Goal: Transaction & Acquisition: Purchase product/service

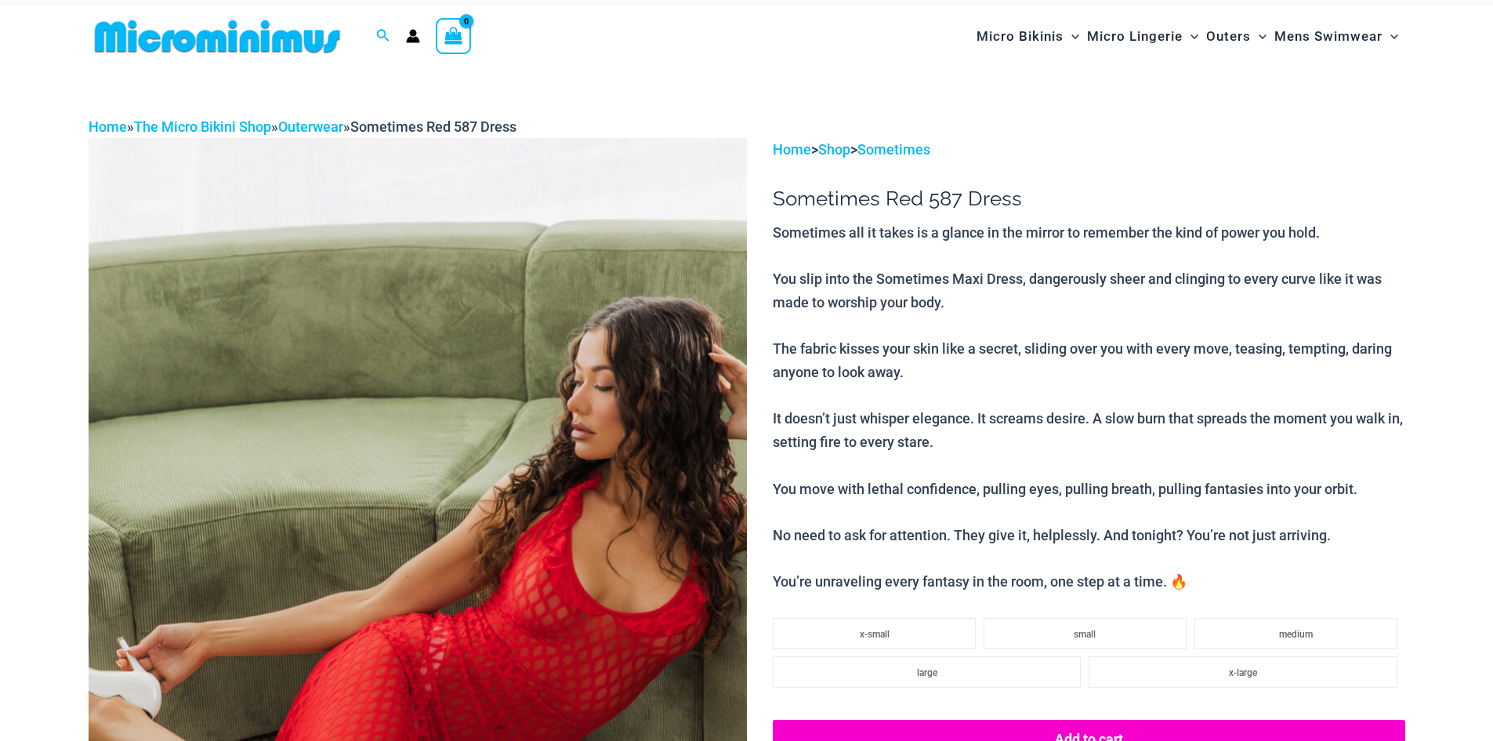
scroll to position [207, 0]
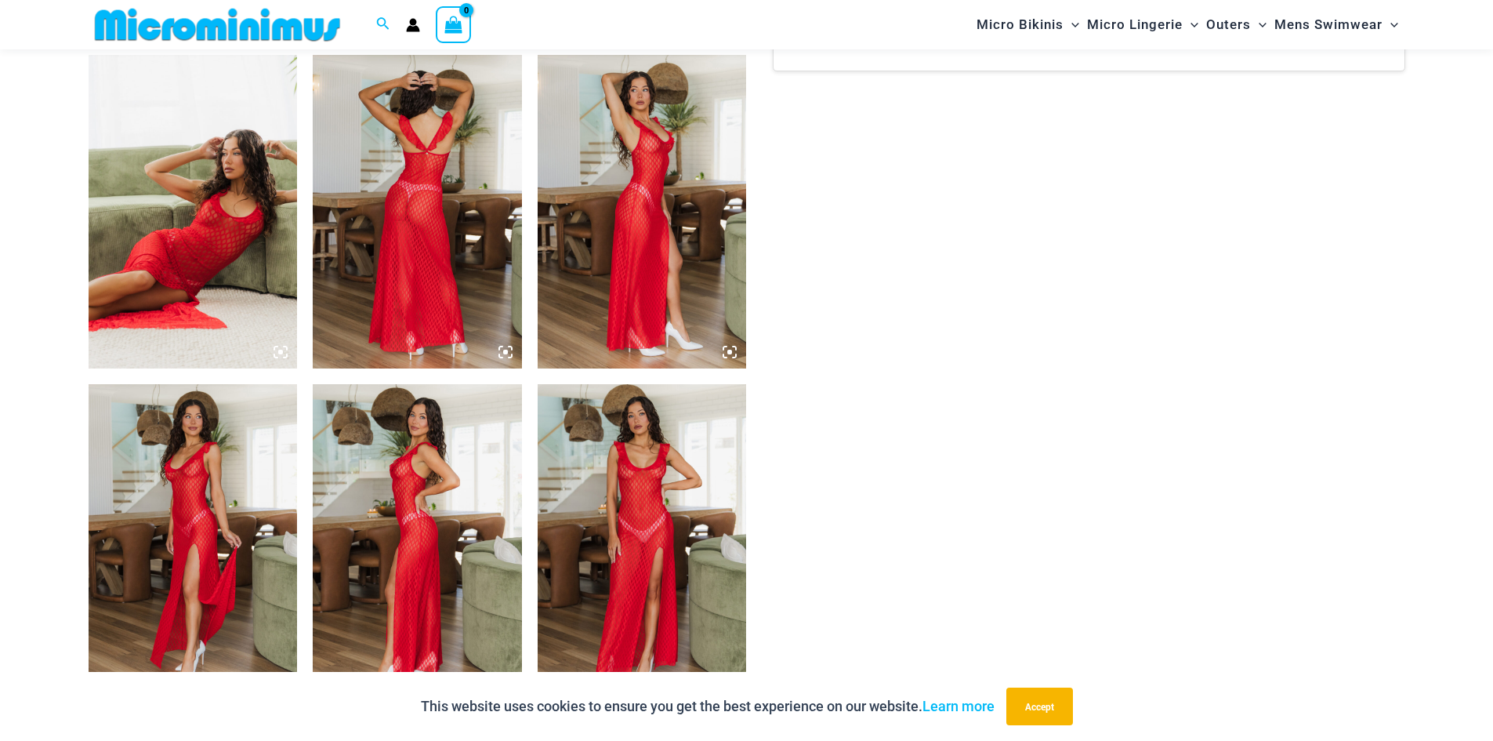
scroll to position [1092, 0]
click at [628, 491] on img at bounding box center [642, 540] width 209 height 314
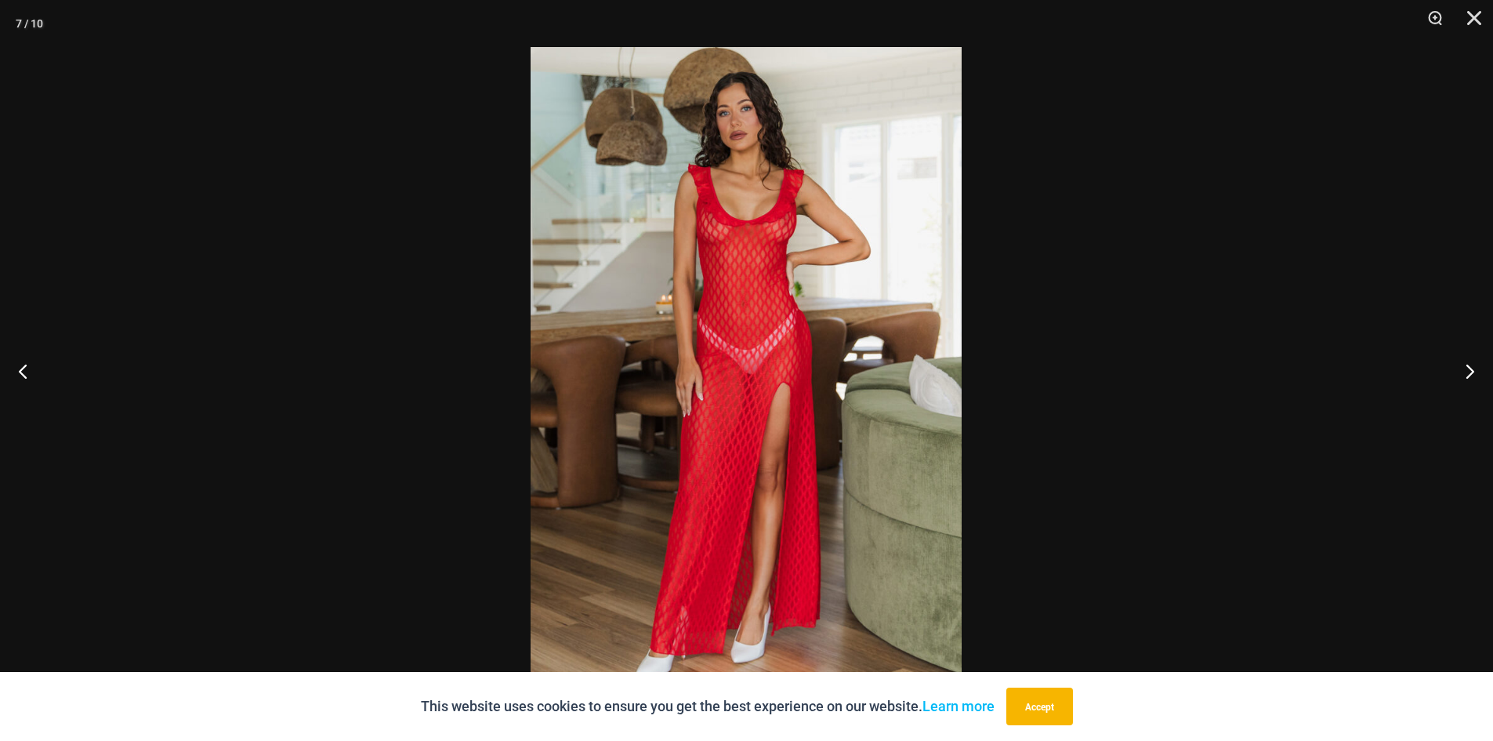
click at [773, 227] on img at bounding box center [746, 370] width 431 height 647
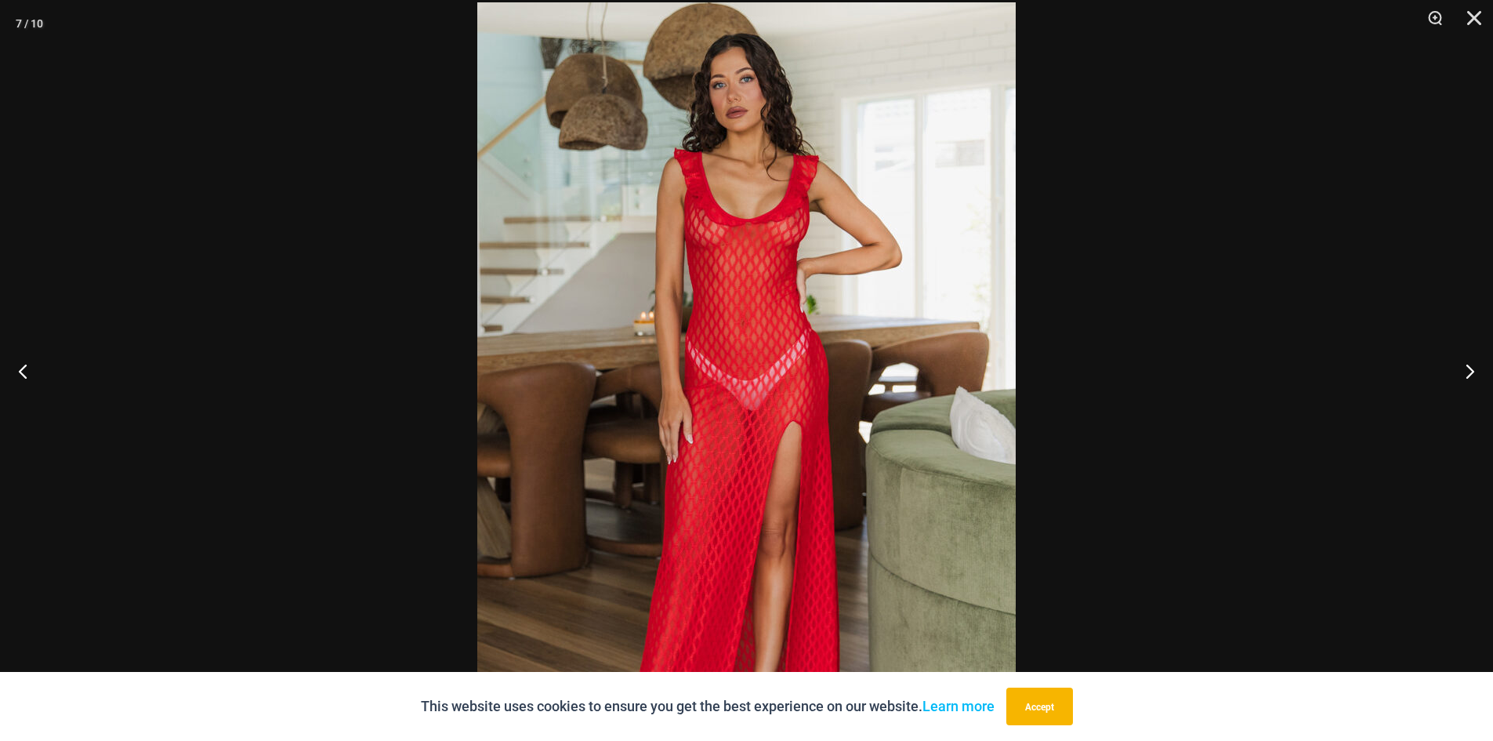
click at [773, 227] on img at bounding box center [746, 405] width 538 height 807
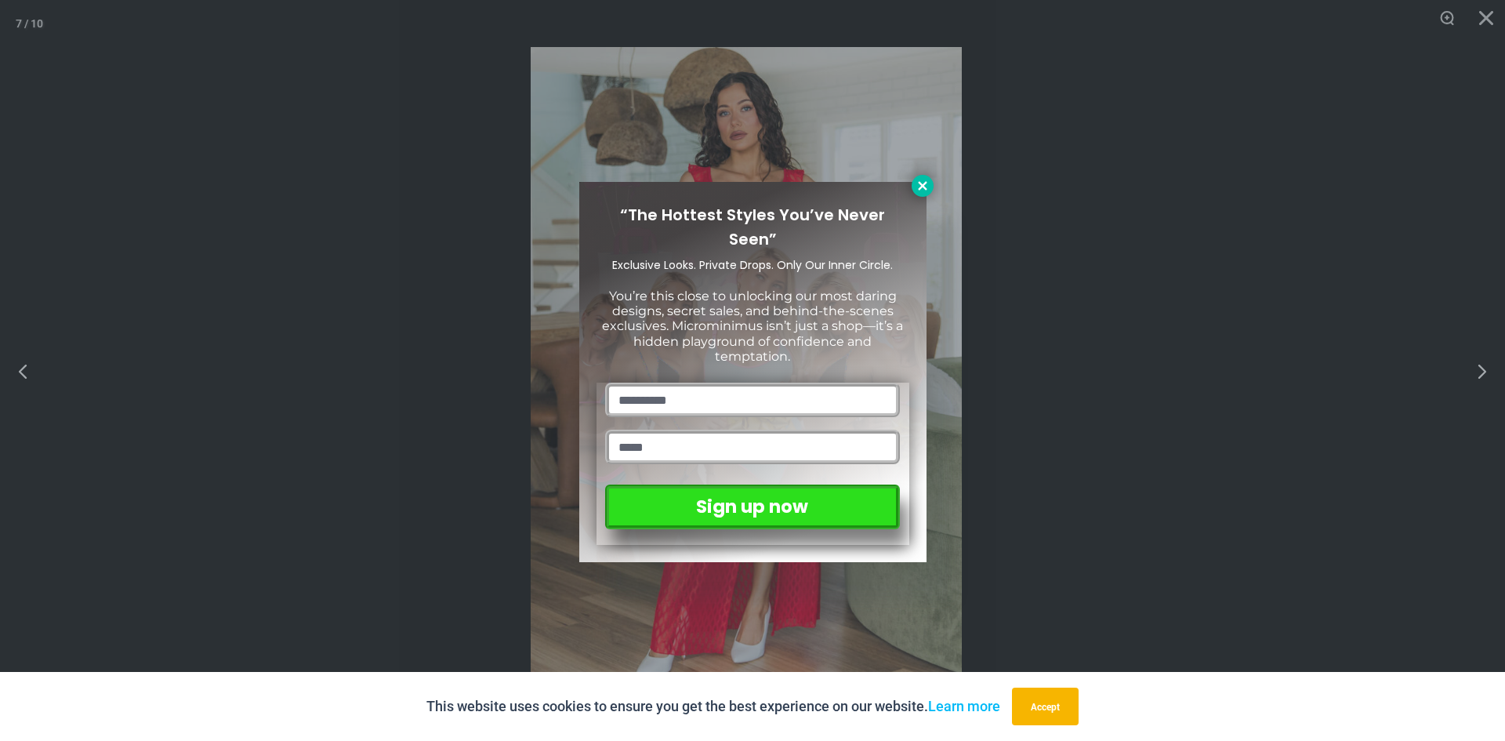
click at [922, 189] on icon at bounding box center [922, 186] width 14 height 14
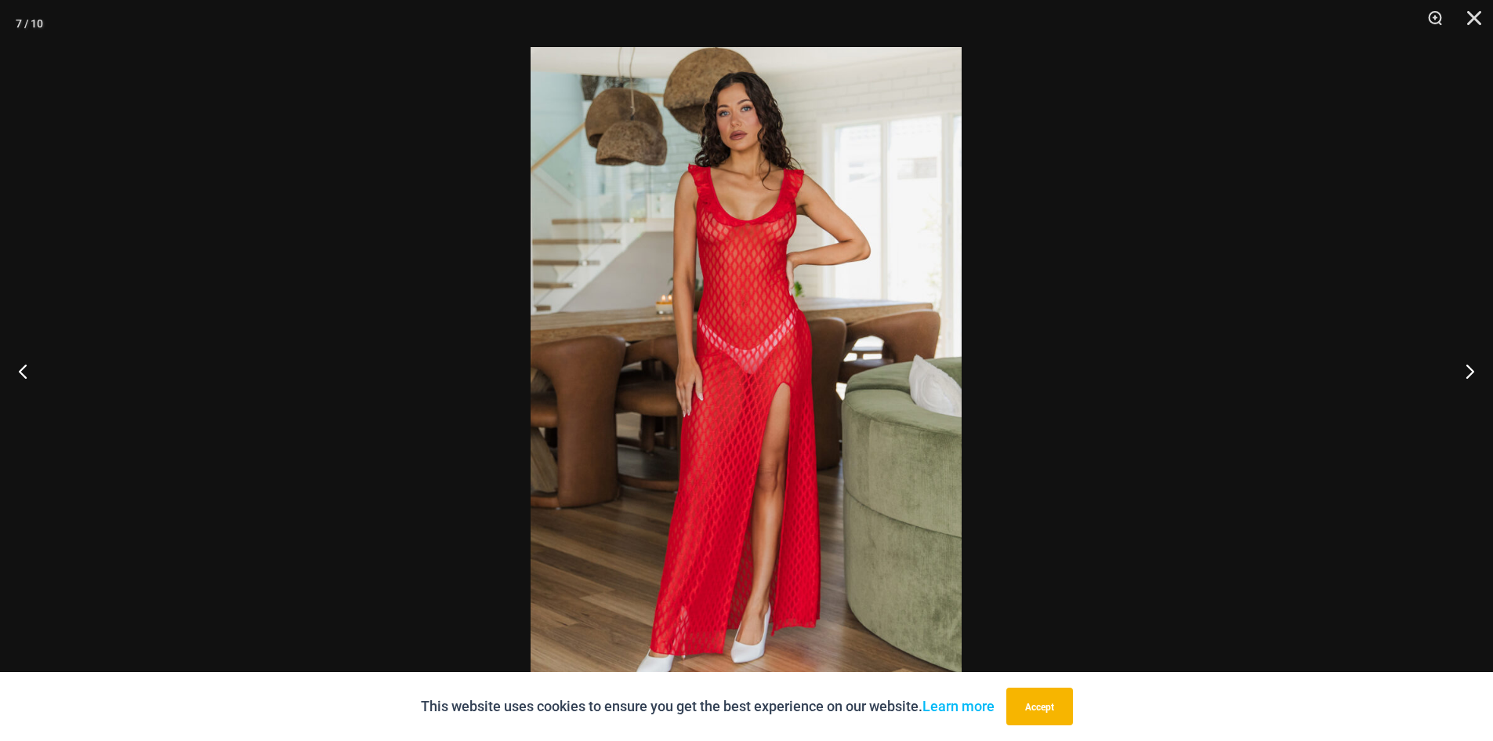
click at [763, 248] on img at bounding box center [746, 370] width 431 height 647
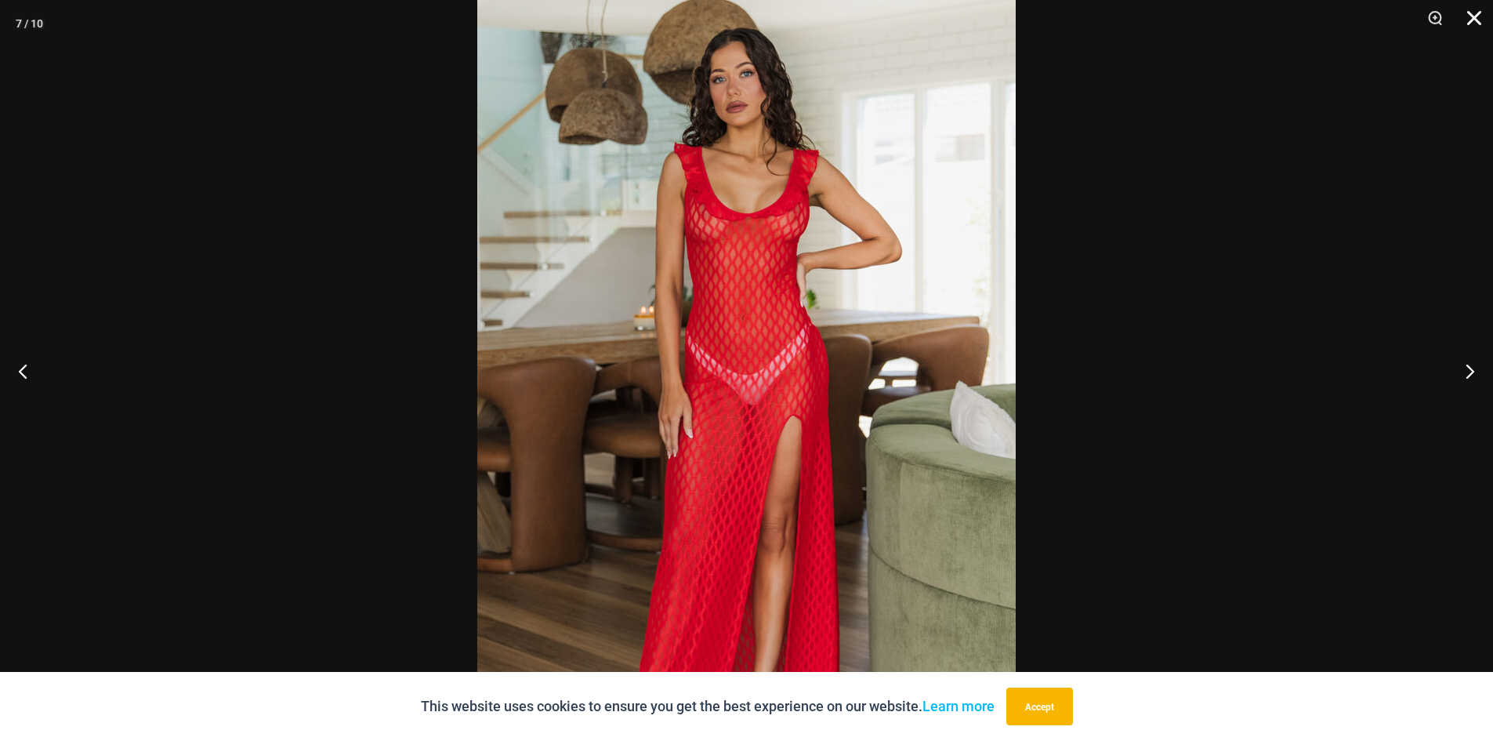
click at [1469, 24] on button "Close" at bounding box center [1468, 23] width 39 height 47
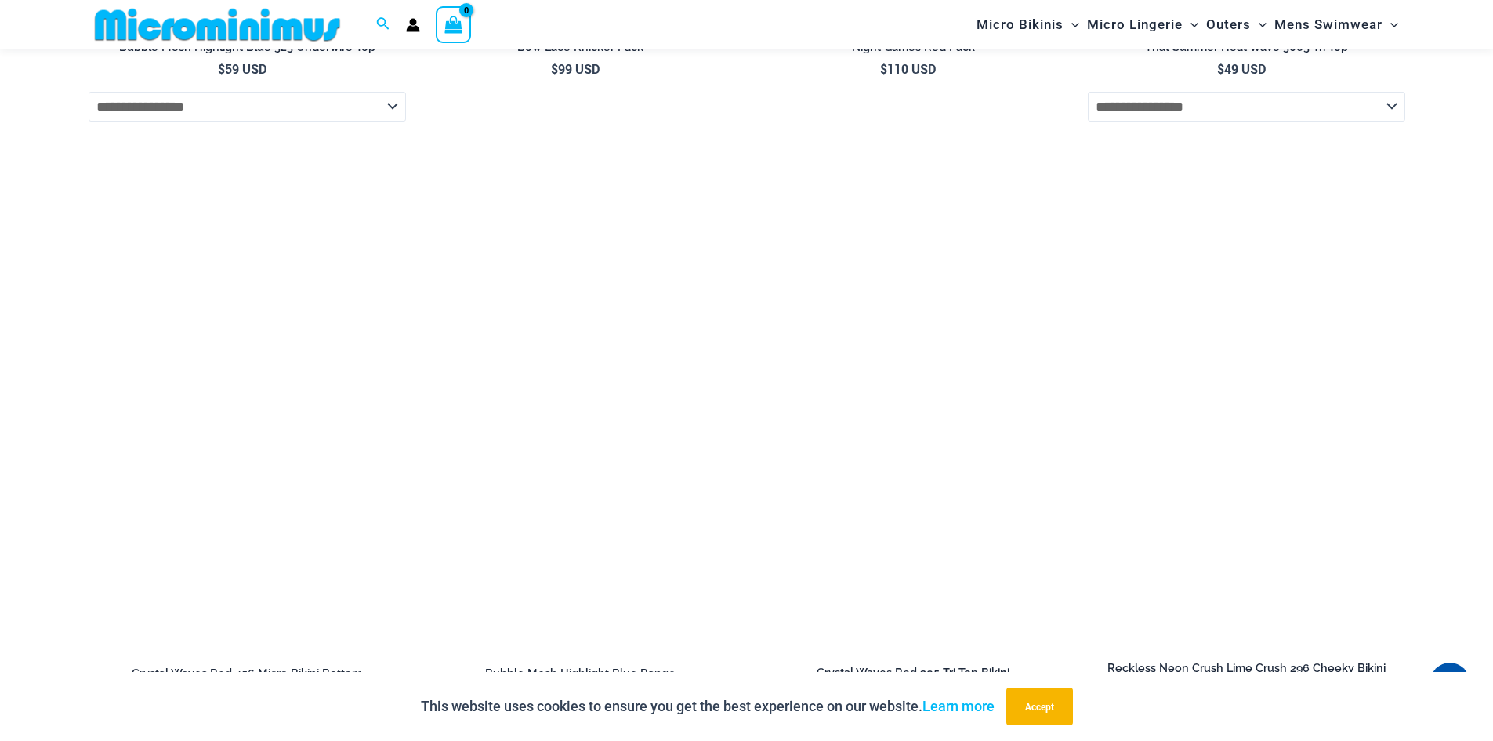
scroll to position [4854, 0]
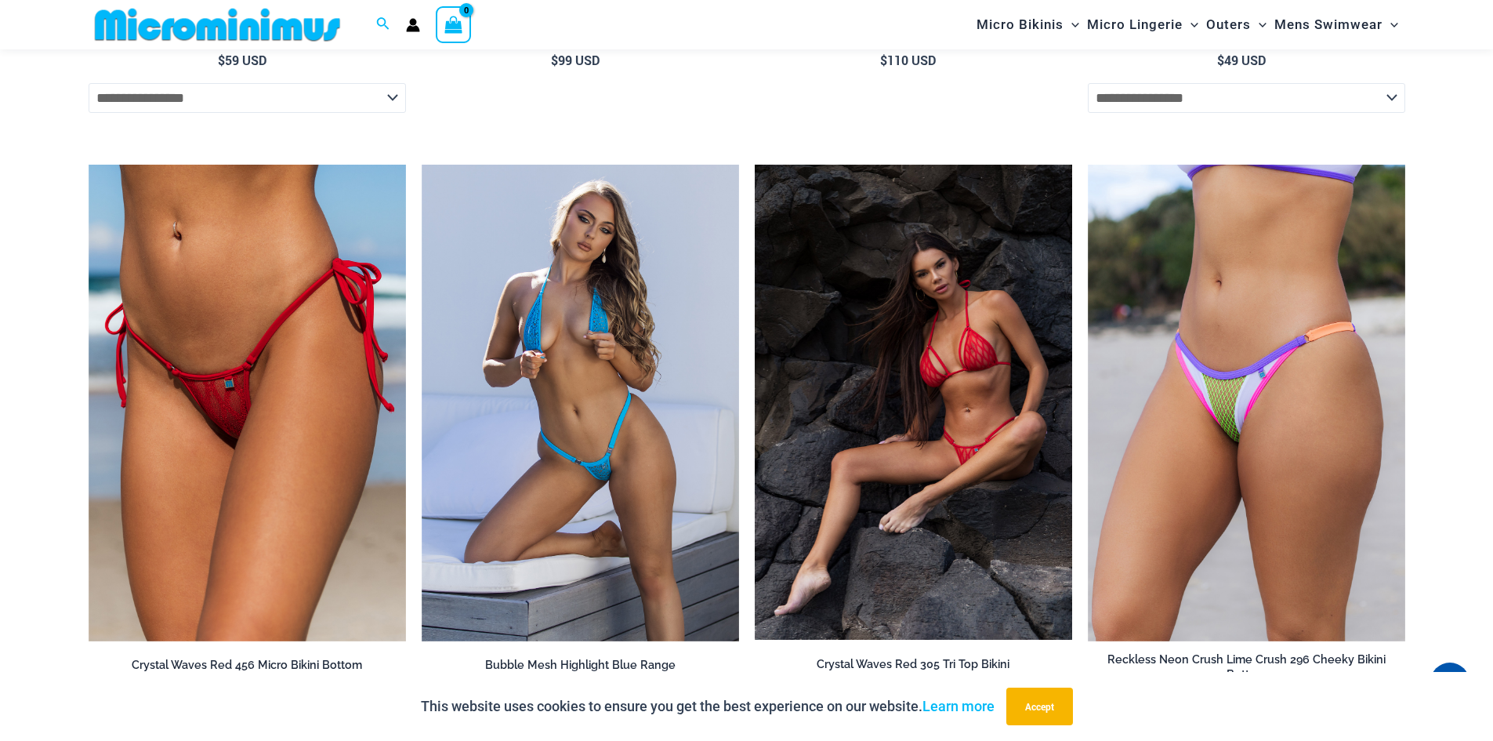
click at [967, 354] on img at bounding box center [913, 402] width 317 height 475
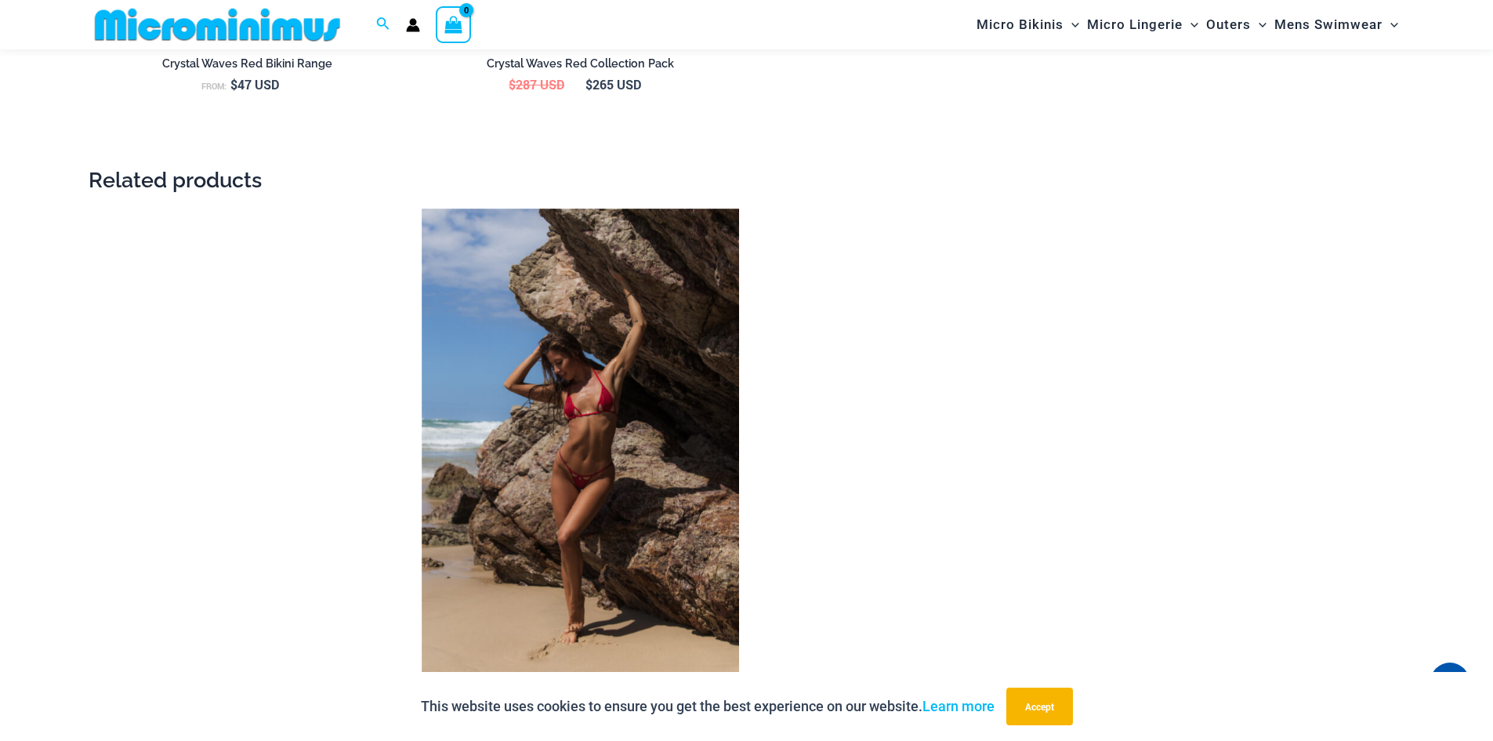
scroll to position [2976, 0]
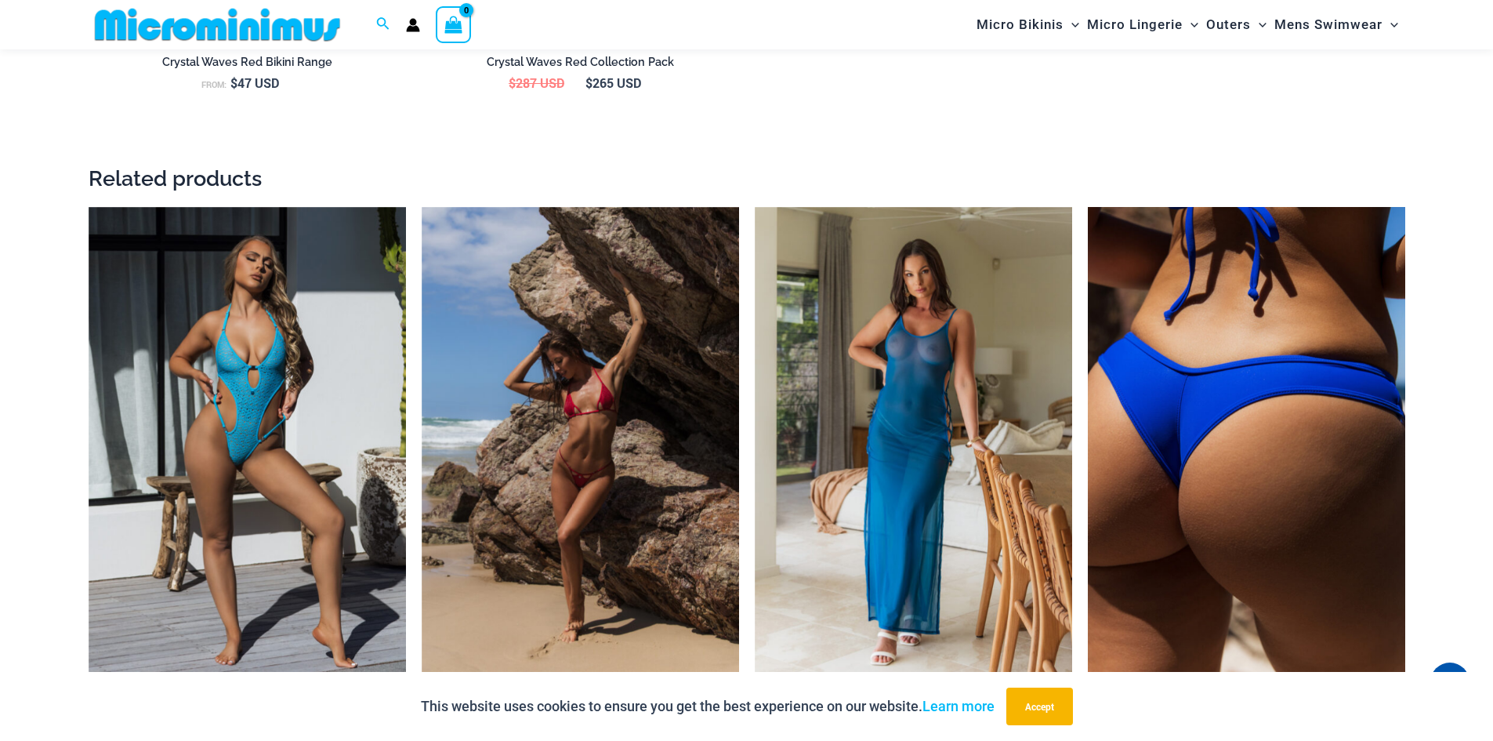
click at [1203, 368] on img at bounding box center [1246, 445] width 317 height 477
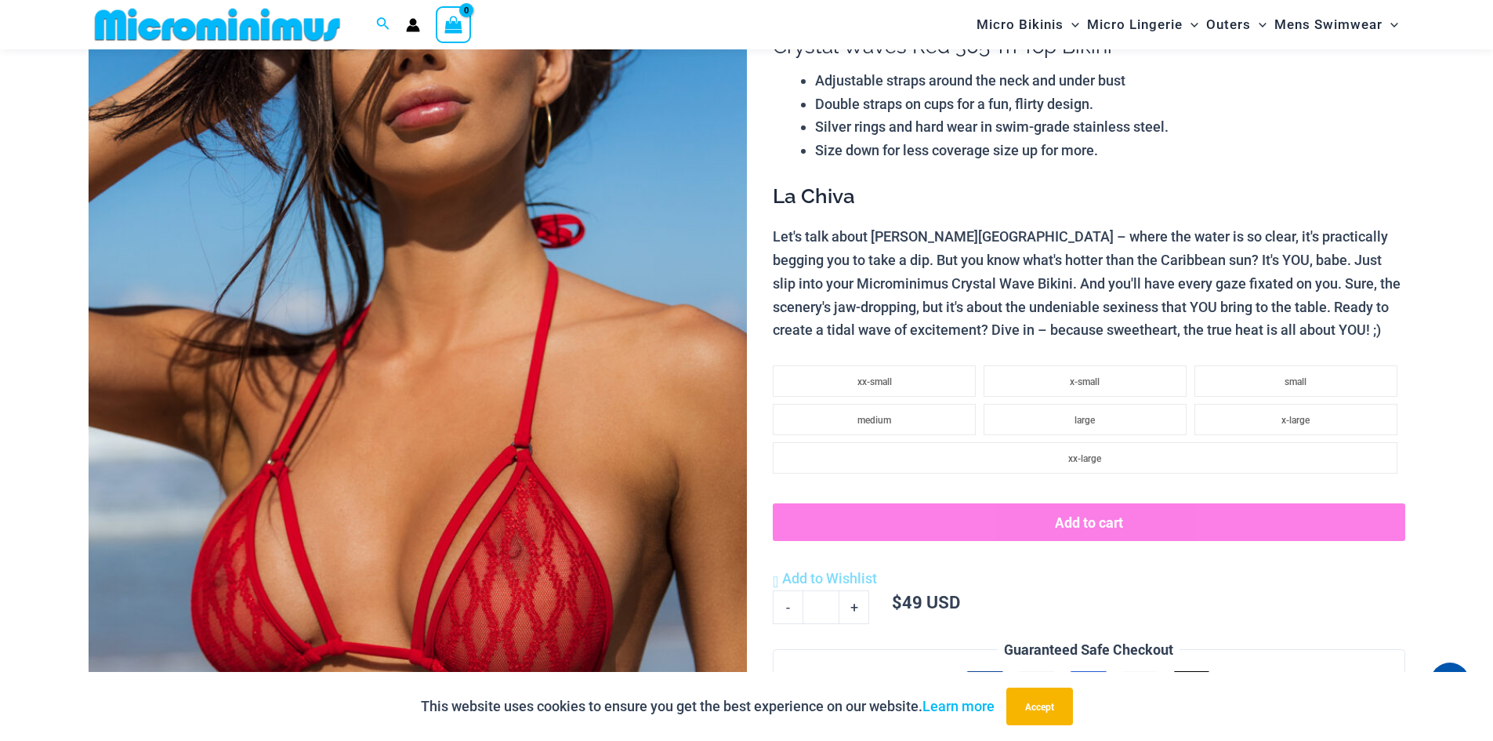
scroll to position [0, 0]
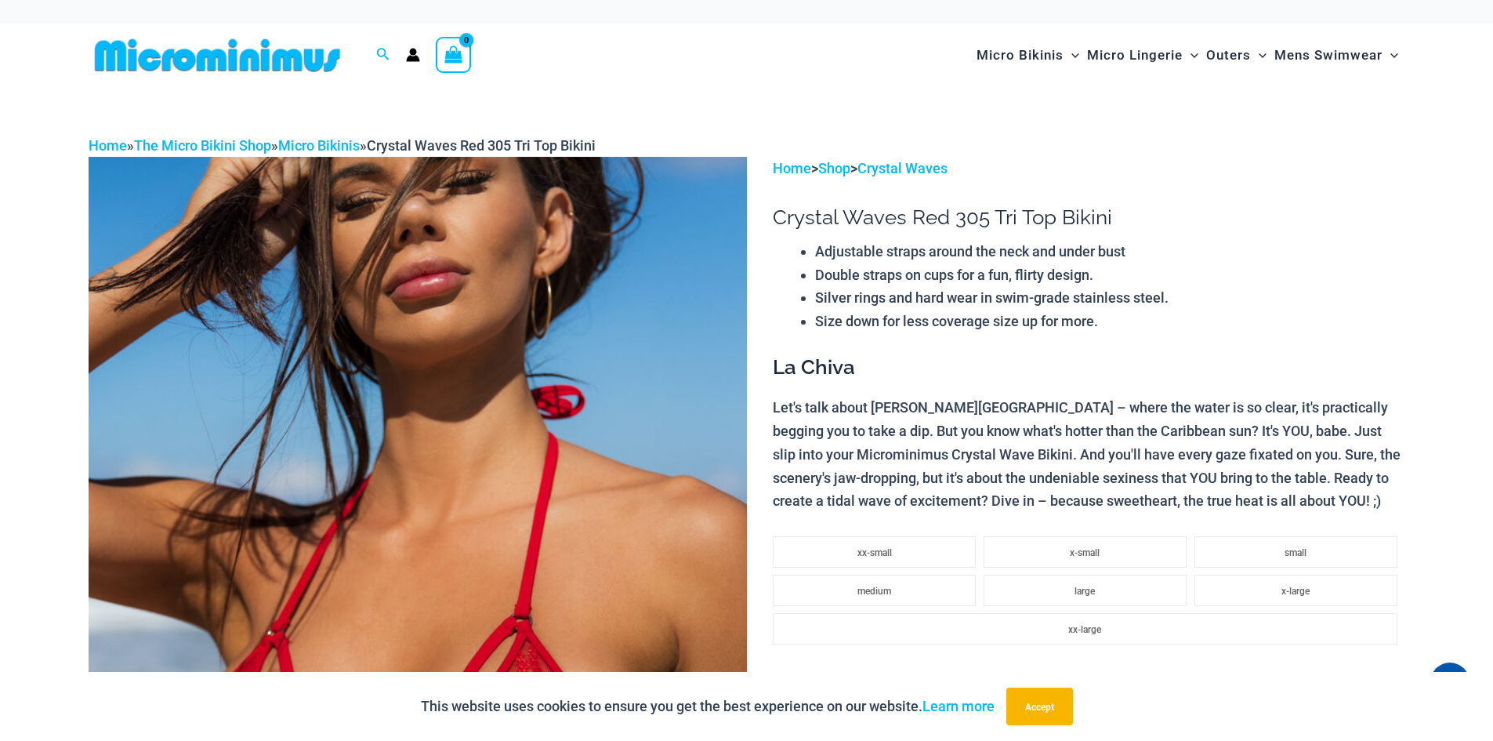
click at [181, 63] on img at bounding box center [218, 55] width 258 height 35
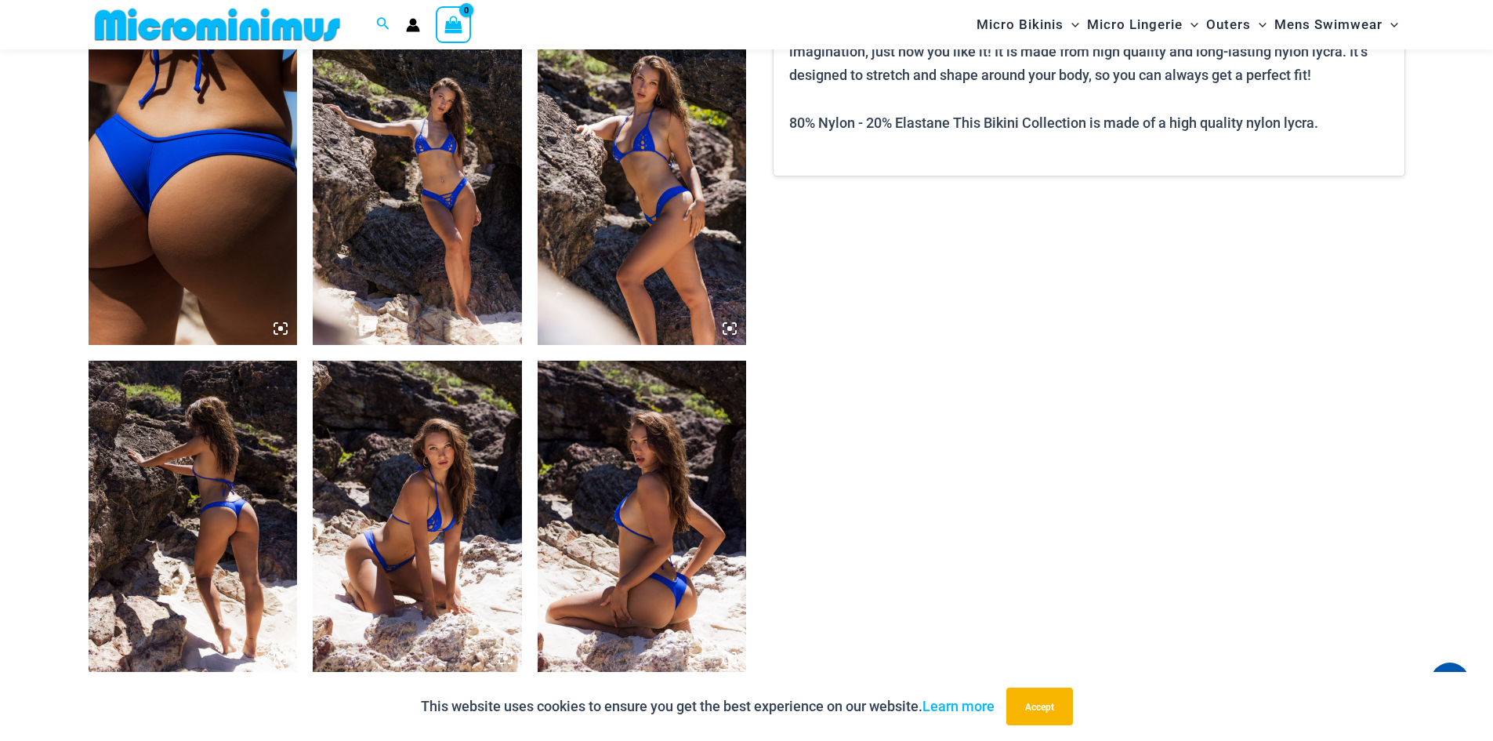
scroll to position [1162, 0]
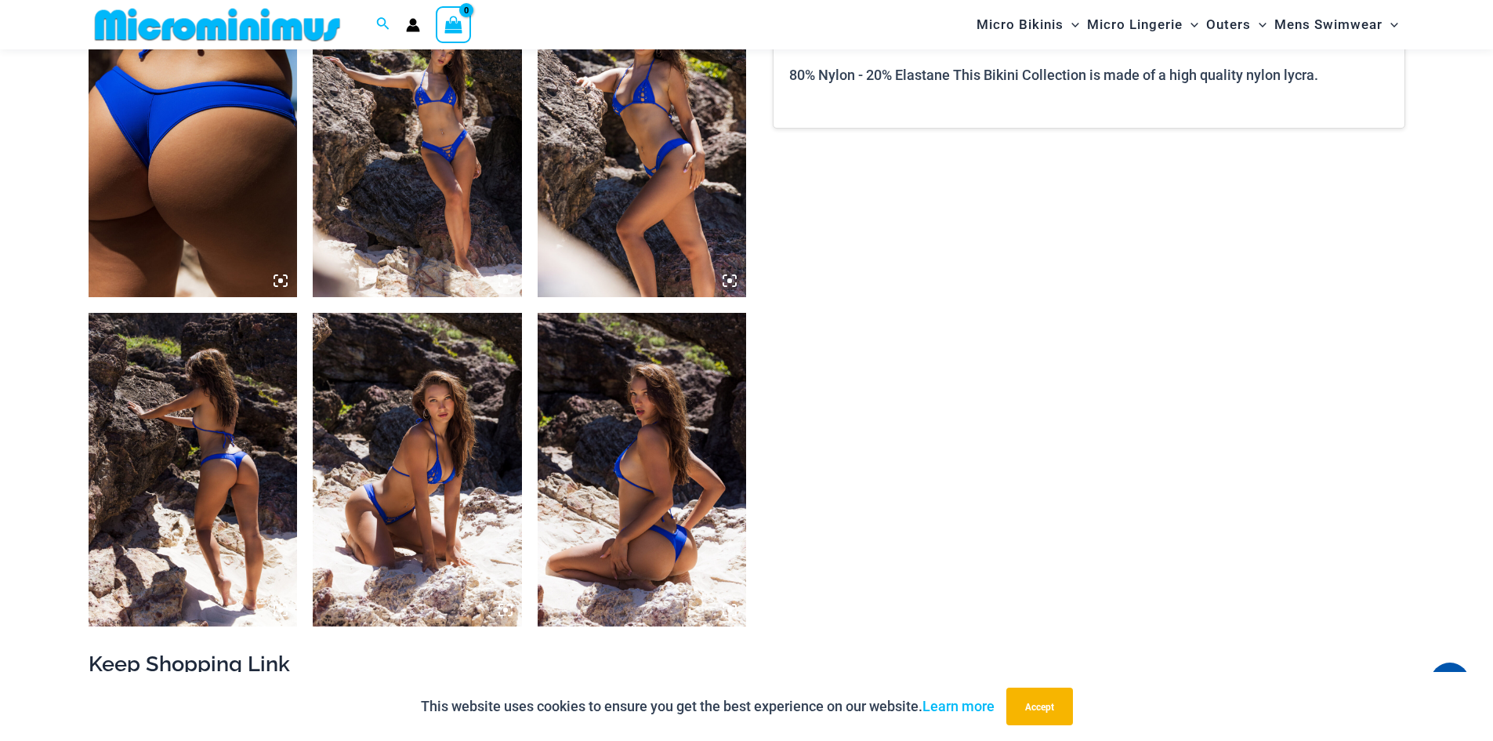
click at [435, 230] on img at bounding box center [417, 141] width 209 height 314
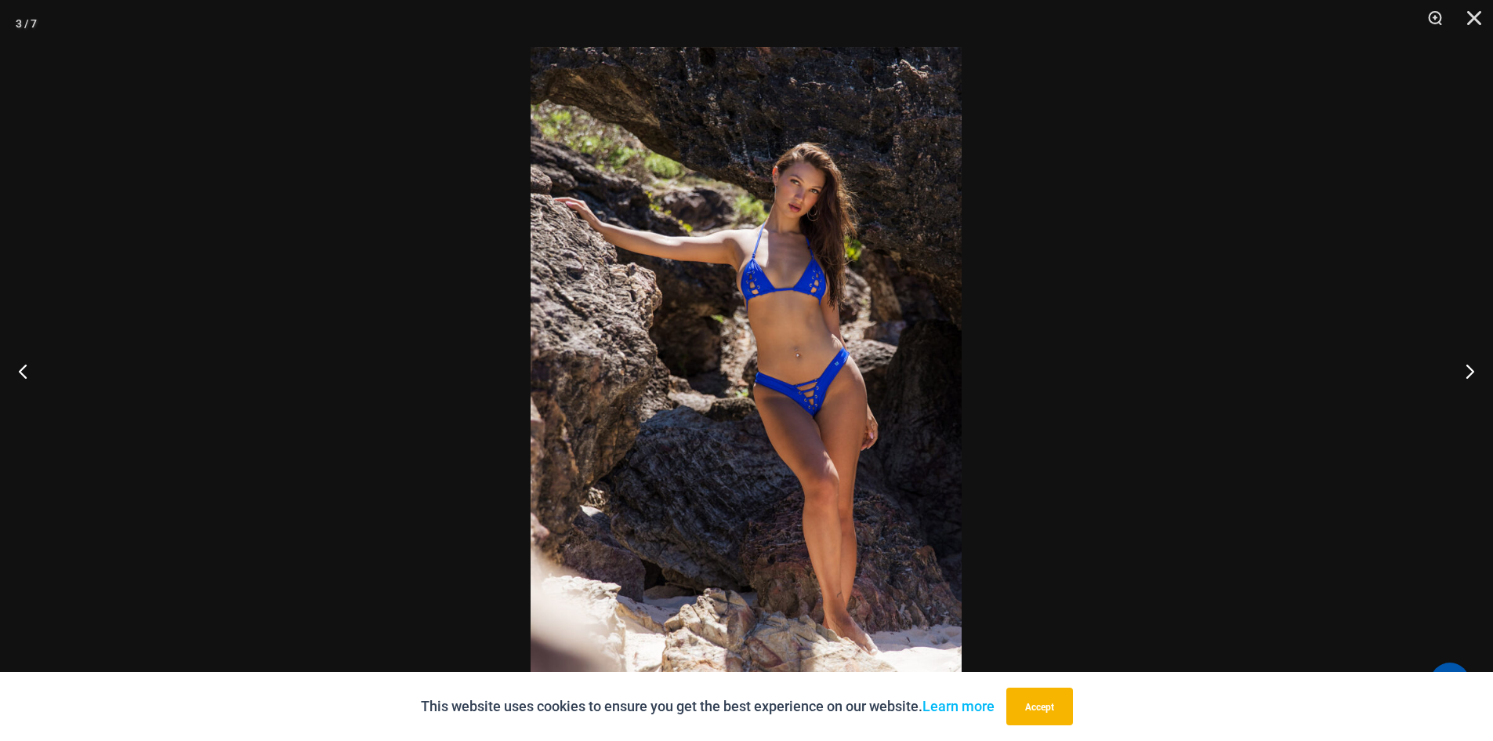
click at [806, 402] on img at bounding box center [746, 370] width 431 height 647
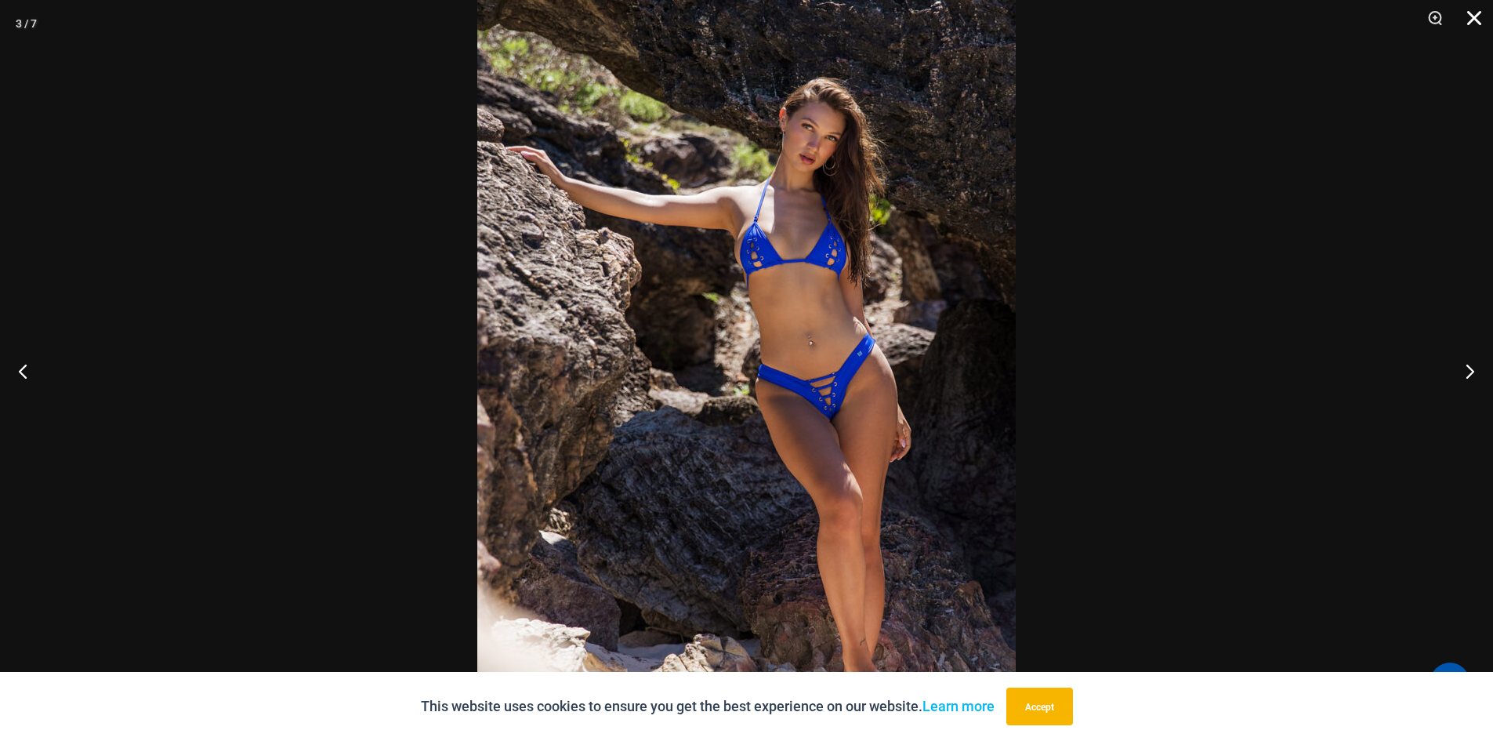
click at [1477, 20] on button "Close" at bounding box center [1468, 23] width 39 height 47
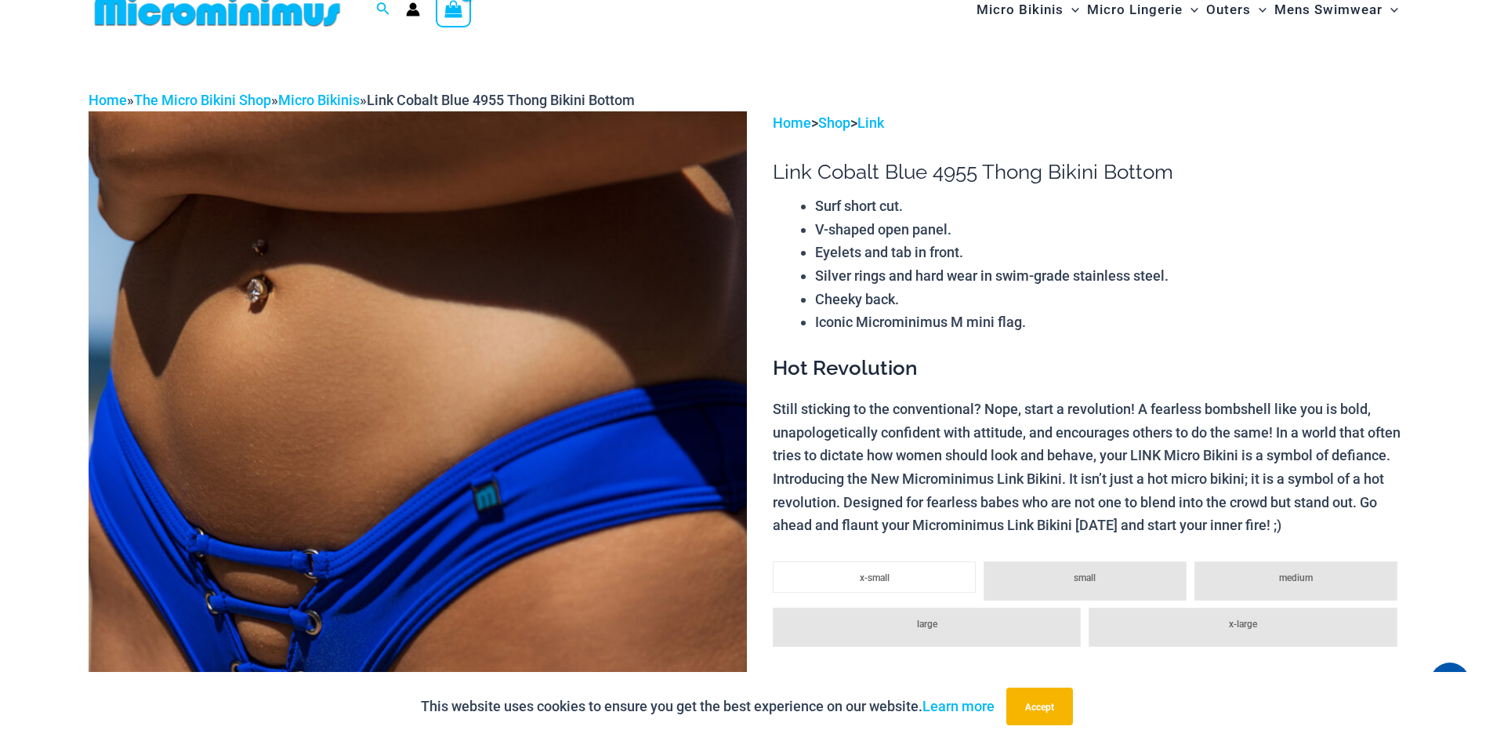
scroll to position [0, 0]
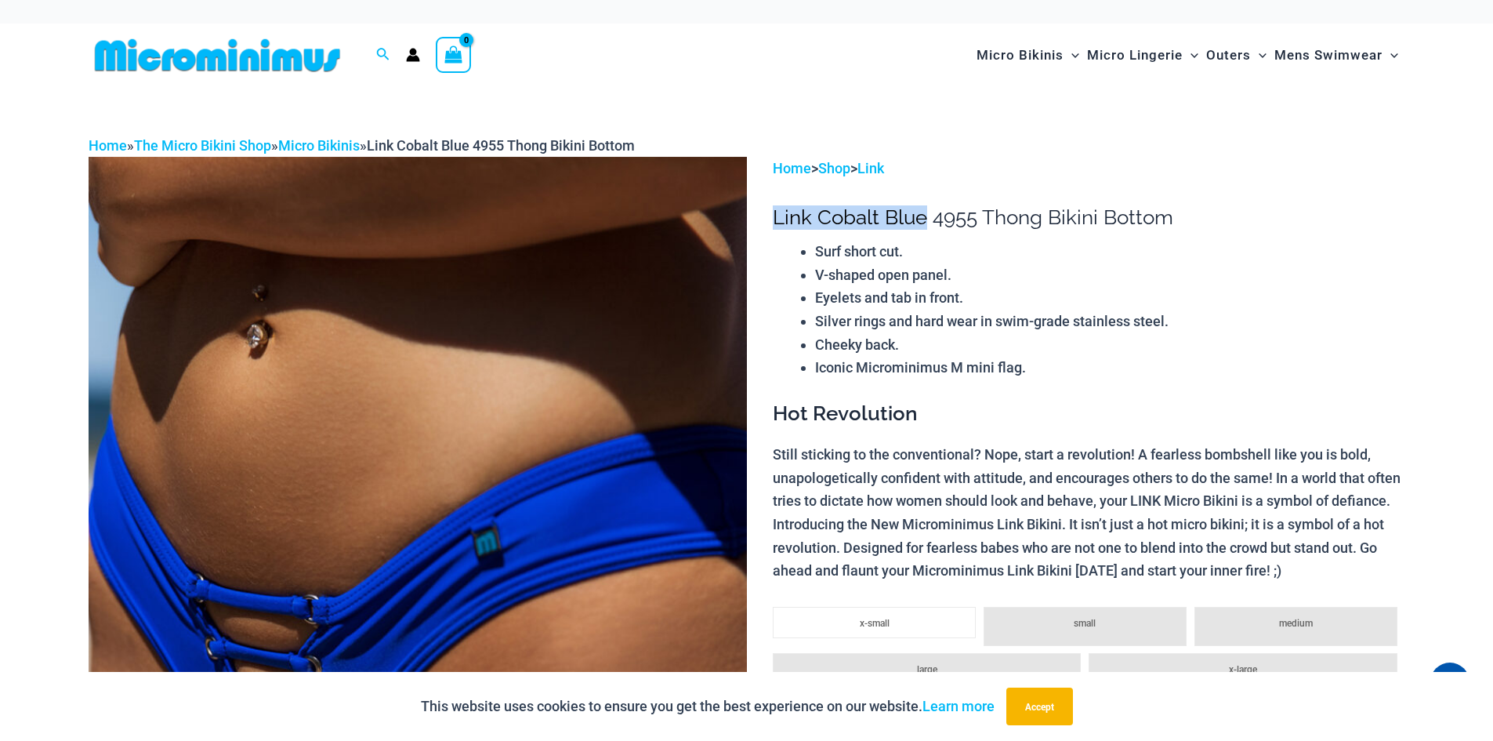
drag, startPoint x: 775, startPoint y: 220, endPoint x: 921, endPoint y: 212, distance: 146.0
click at [922, 212] on h1 "Link Cobalt Blue 4955 Thong Bikini Bottom" at bounding box center [1089, 217] width 632 height 24
drag, startPoint x: 774, startPoint y: 216, endPoint x: 1184, endPoint y: 205, distance: 410.0
click at [1184, 205] on h1 "Link Cobalt Blue 4955 Thong Bikini Bottom" at bounding box center [1089, 217] width 632 height 24
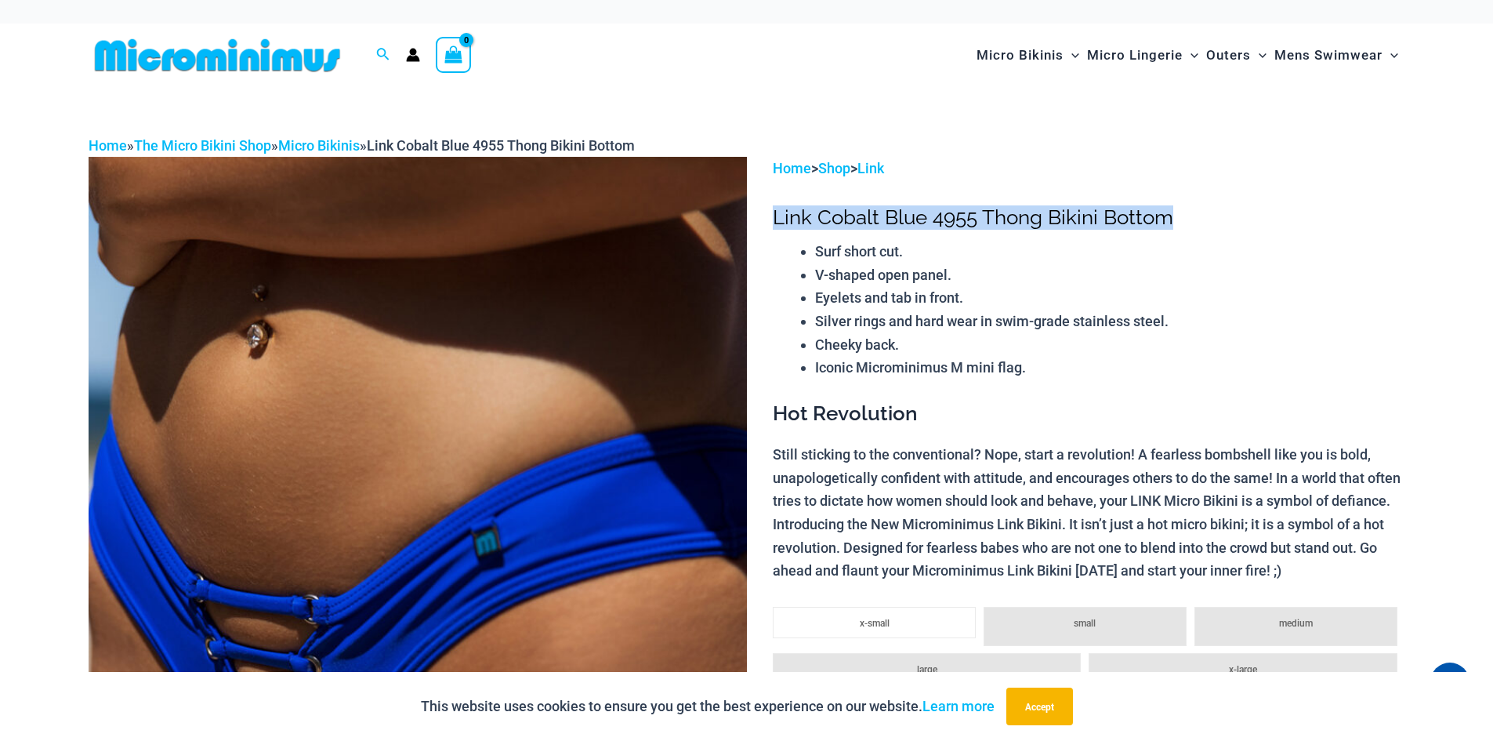
copy h1 "Link Cobalt Blue 4955 Thong Bikini Bottom"
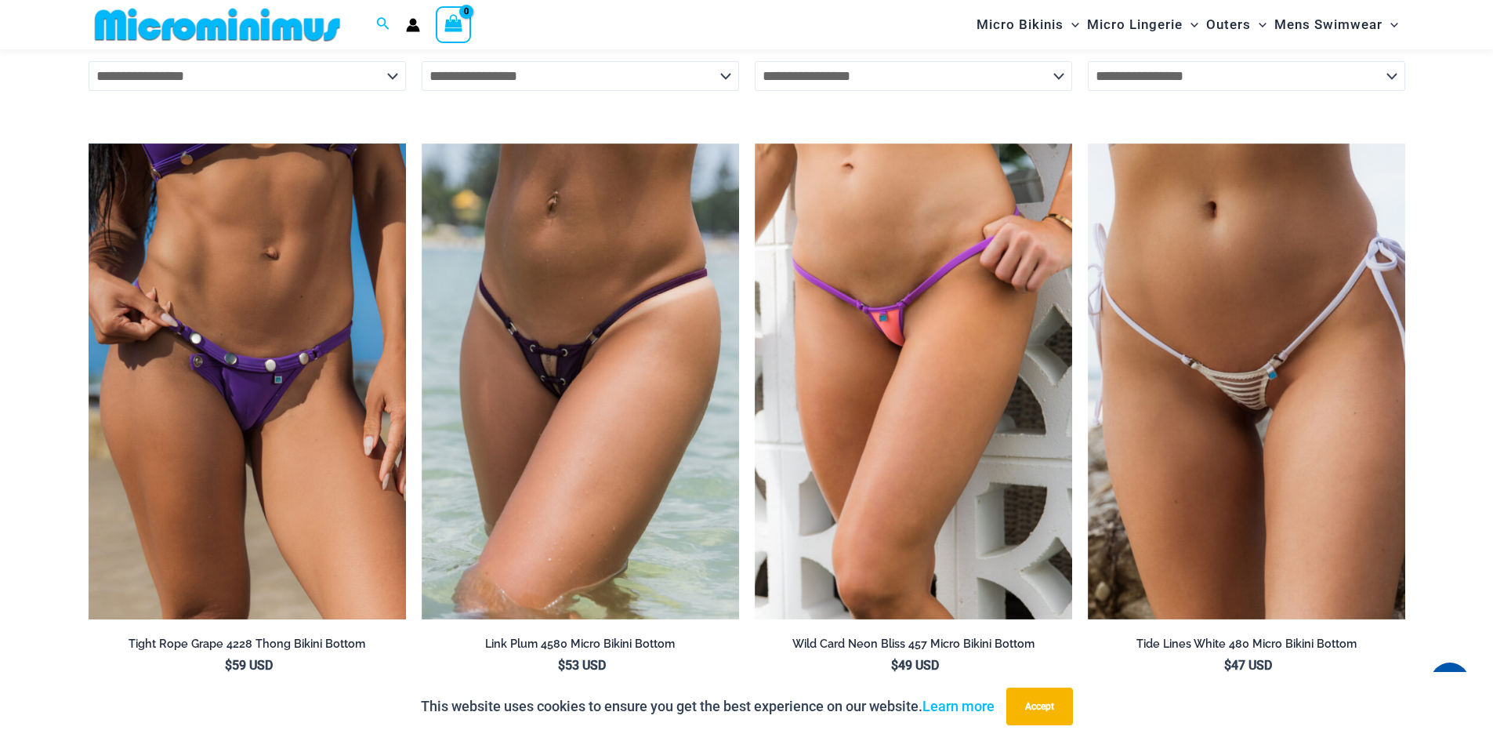
scroll to position [5317, 0]
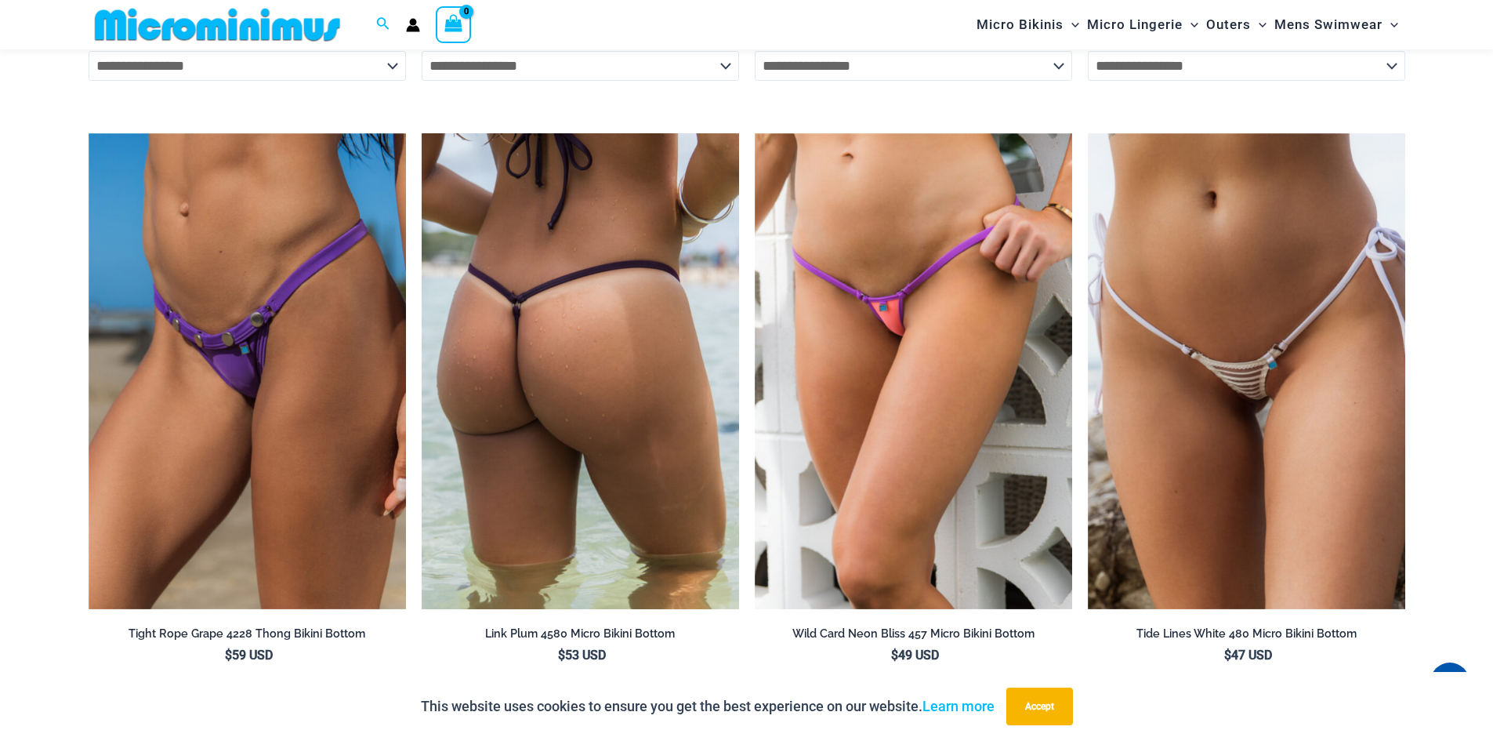
click at [524, 271] on img at bounding box center [580, 371] width 317 height 477
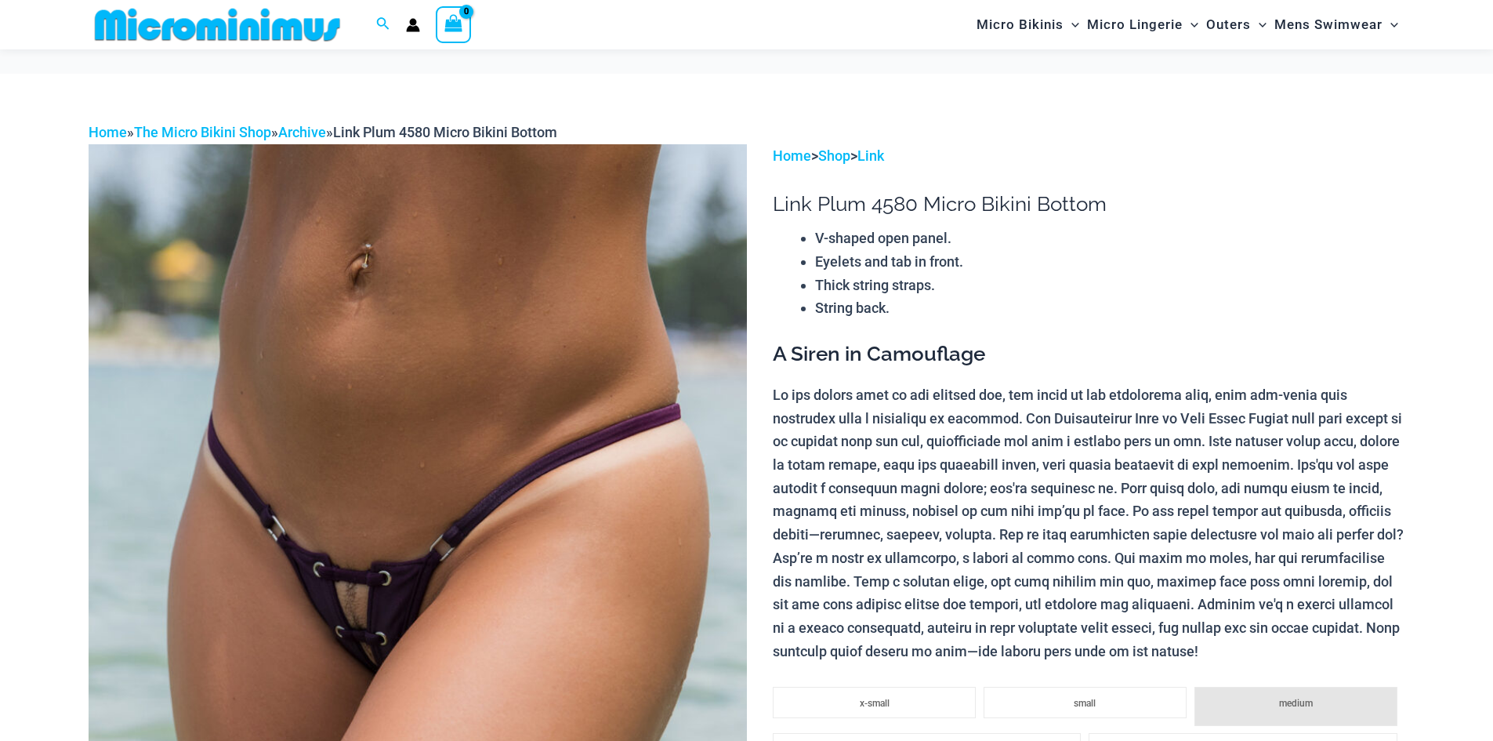
scroll to position [235, 0]
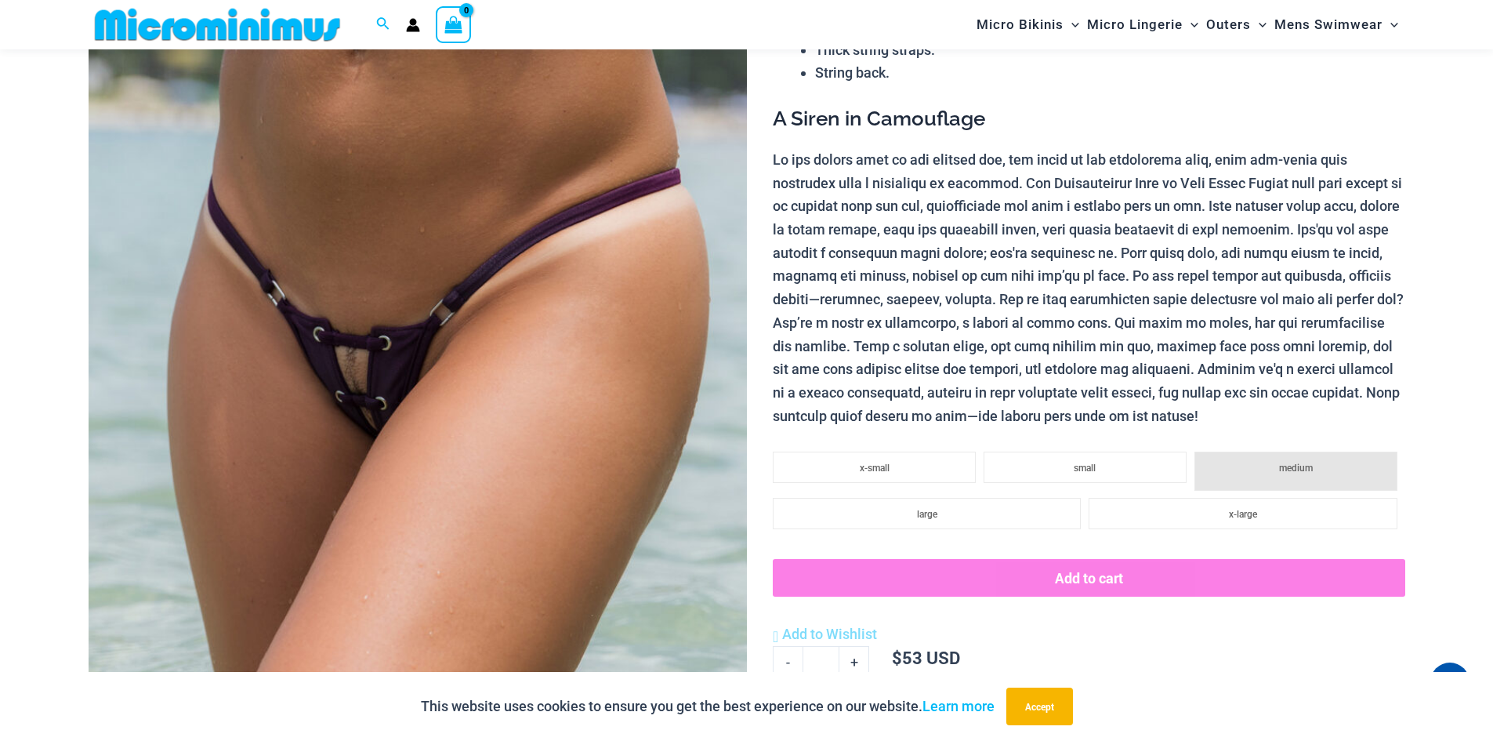
click at [374, 400] on img at bounding box center [418, 403] width 658 height 988
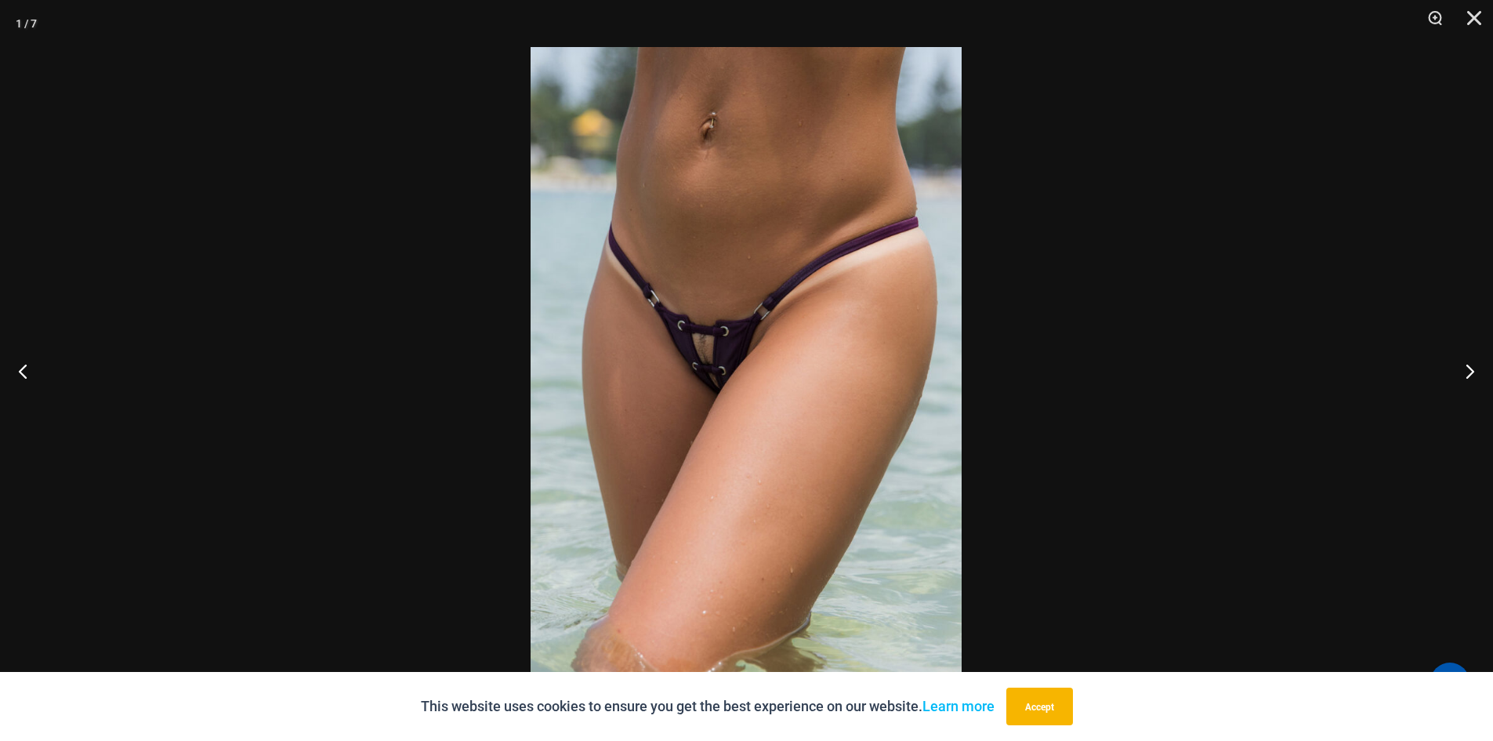
click at [712, 355] on img at bounding box center [746, 370] width 431 height 647
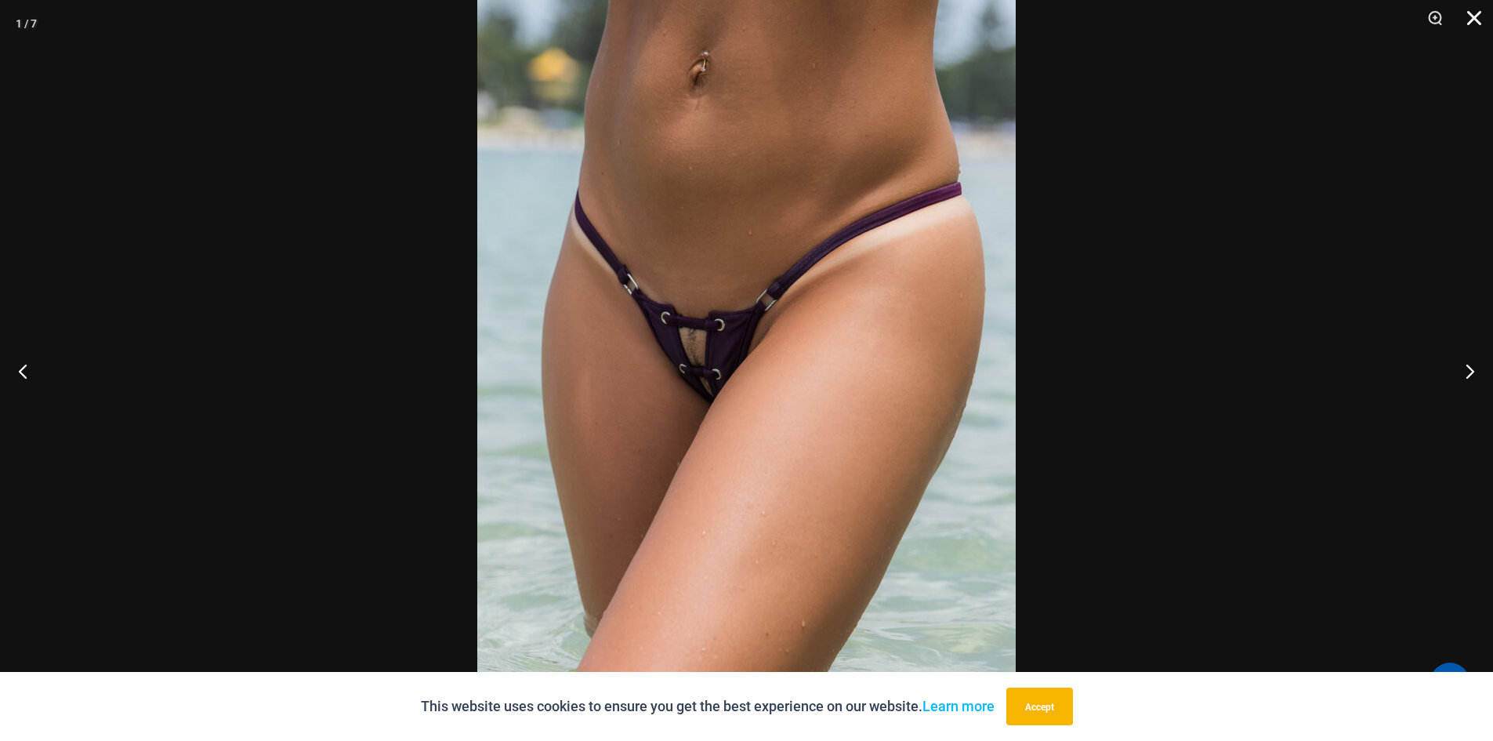
click at [1471, 22] on button "Close" at bounding box center [1468, 23] width 39 height 47
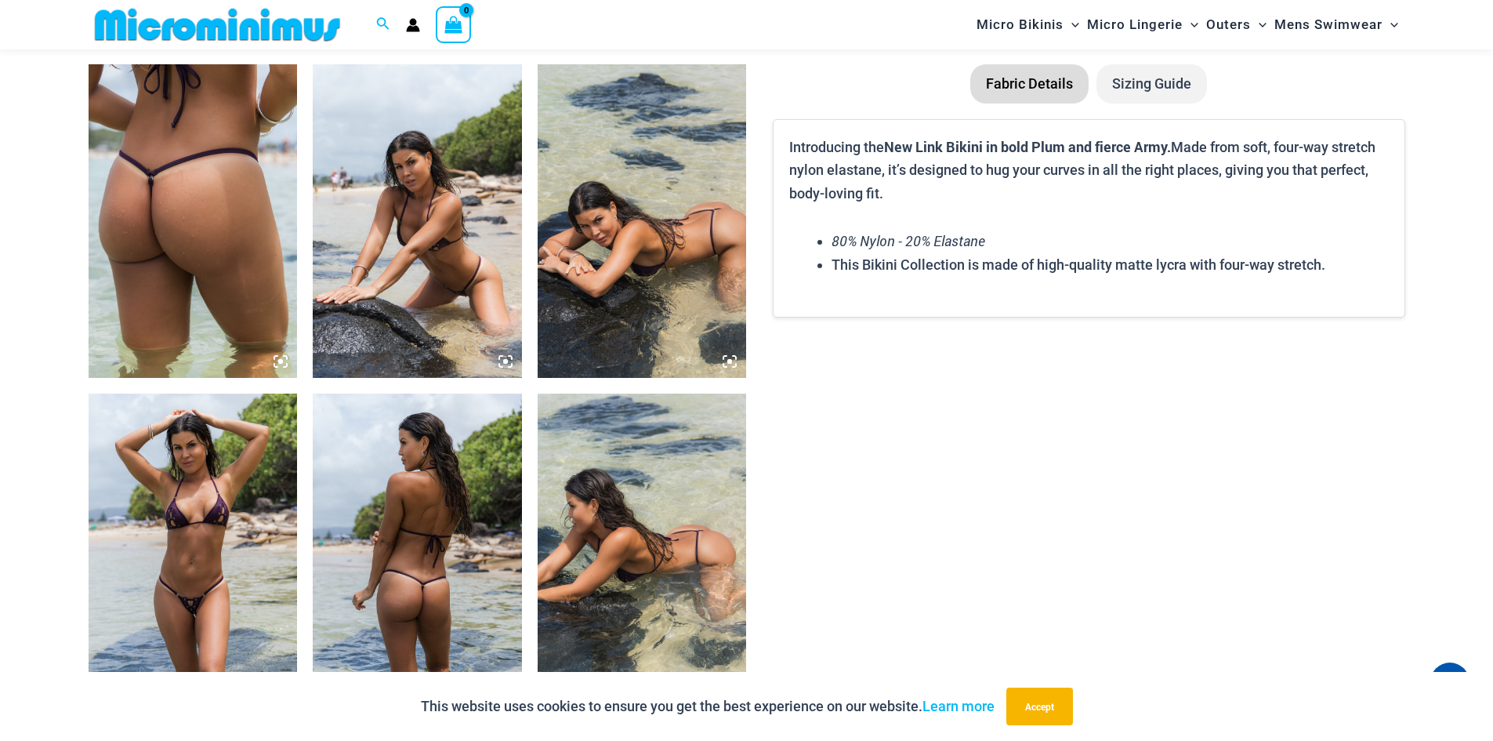
scroll to position [1174, 0]
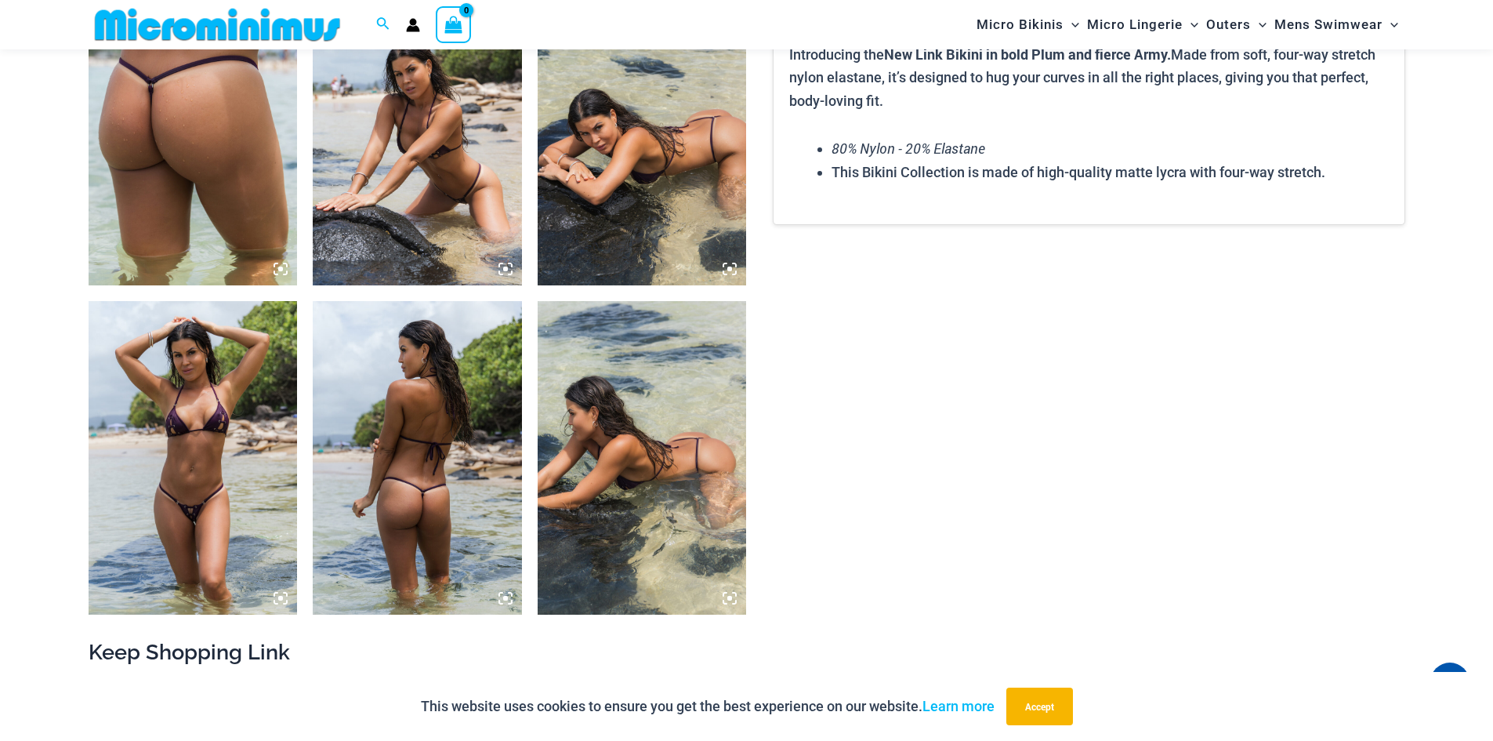
click at [184, 490] on img at bounding box center [193, 458] width 209 height 314
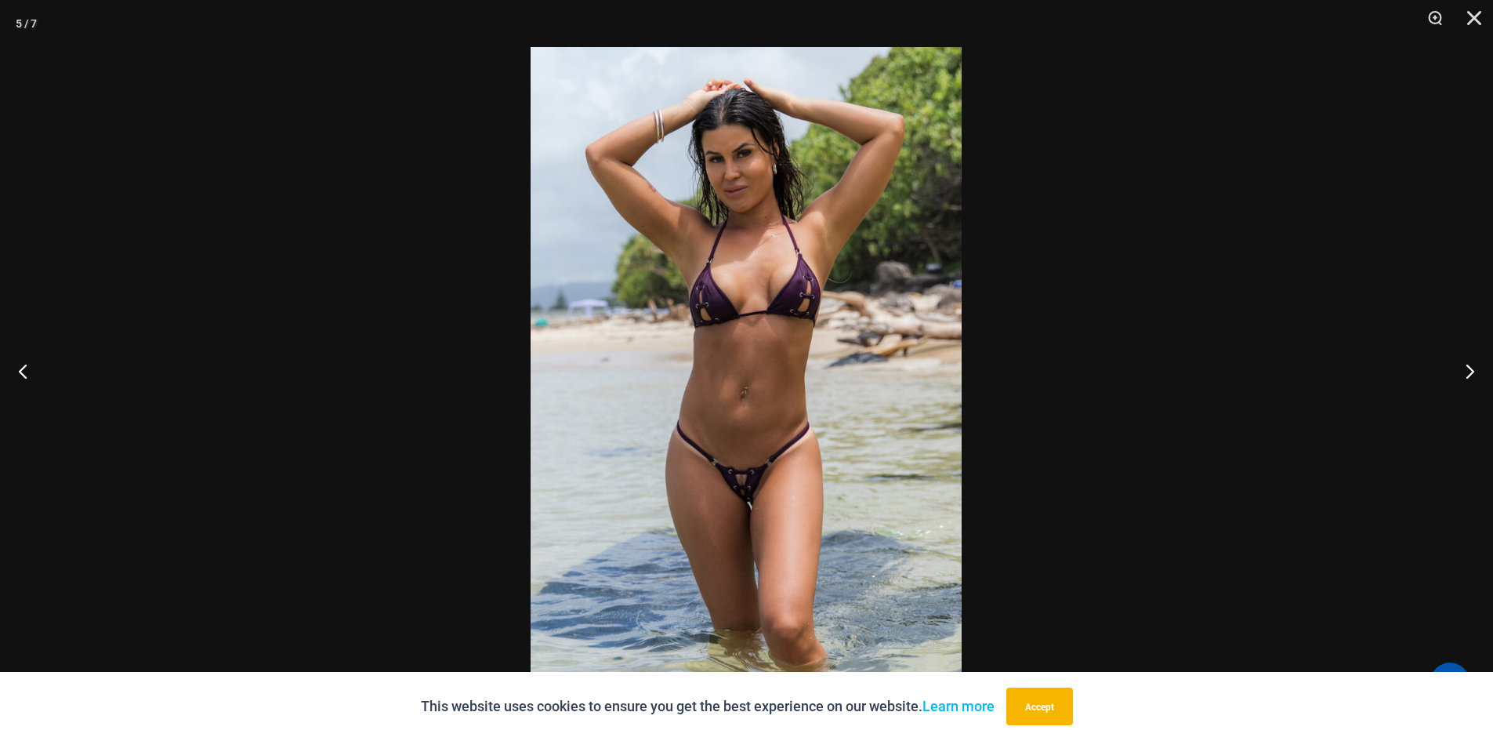
click at [741, 484] on img at bounding box center [746, 370] width 431 height 647
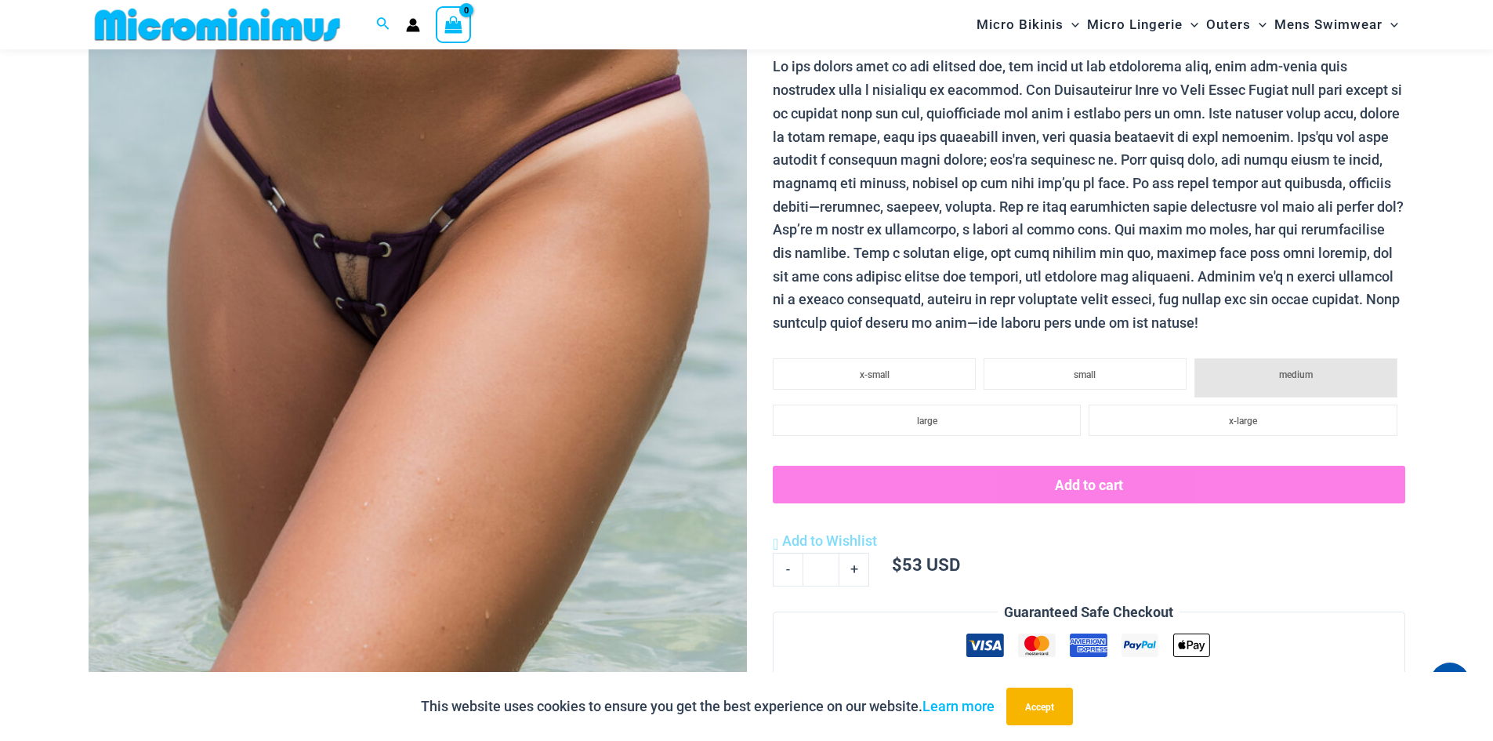
scroll to position [312, 0]
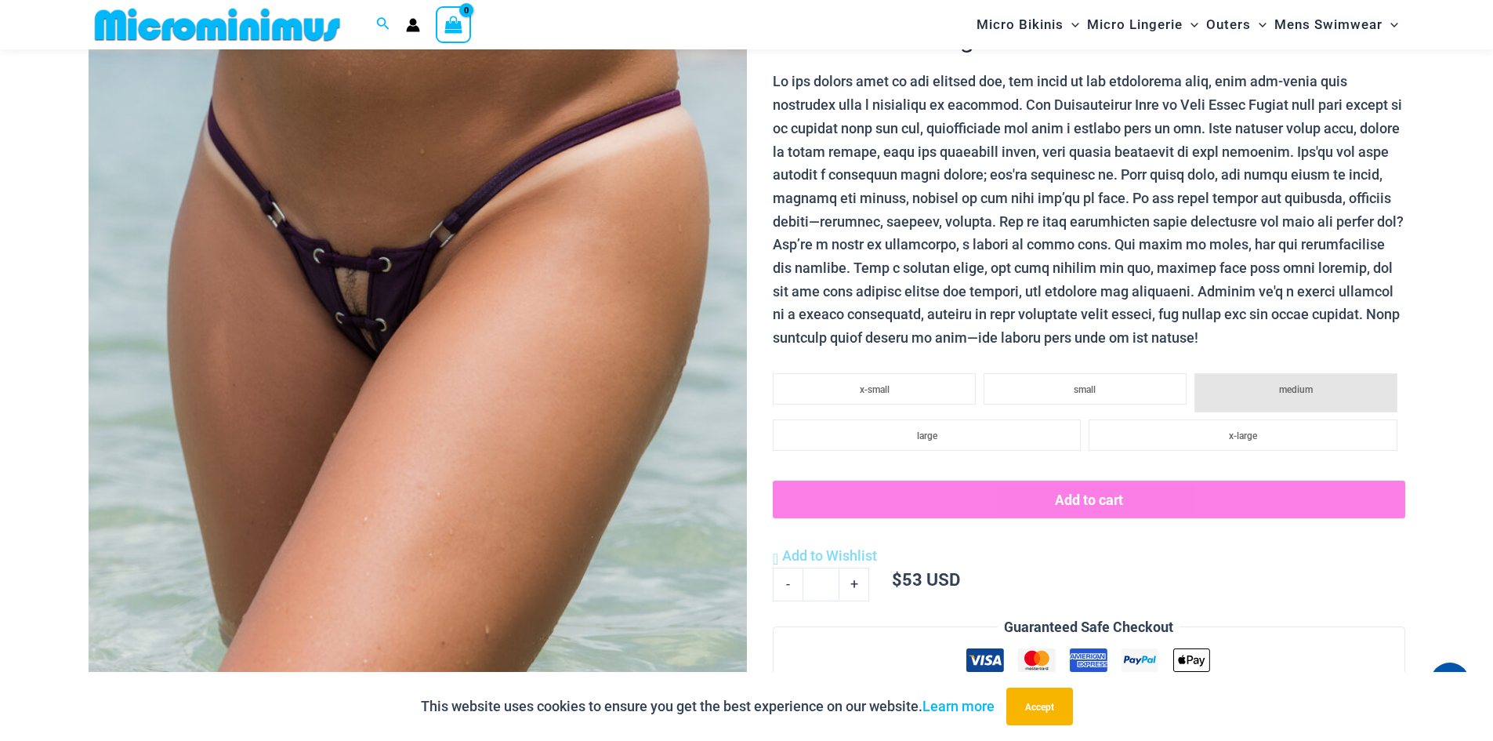
click at [368, 304] on img at bounding box center [418, 325] width 658 height 988
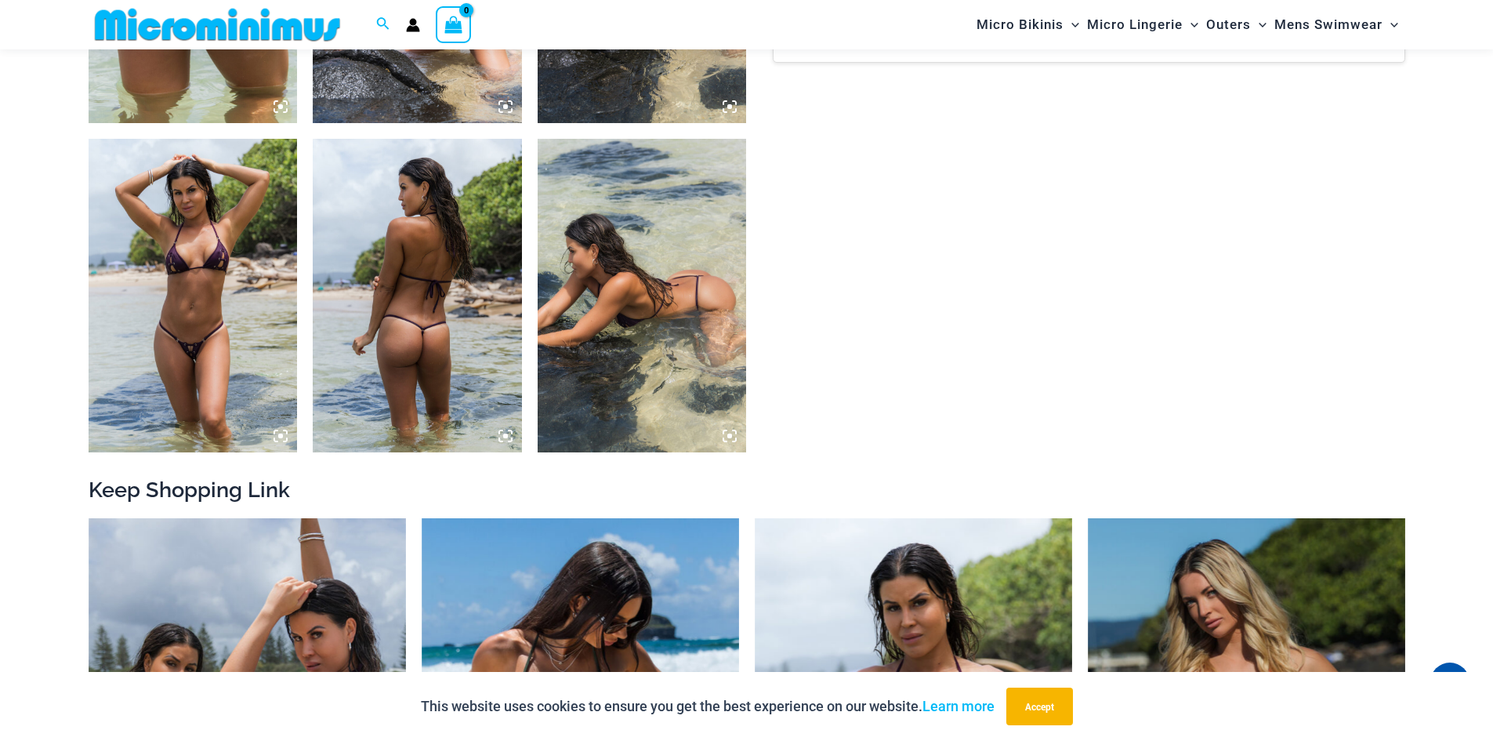
scroll to position [1252, 0]
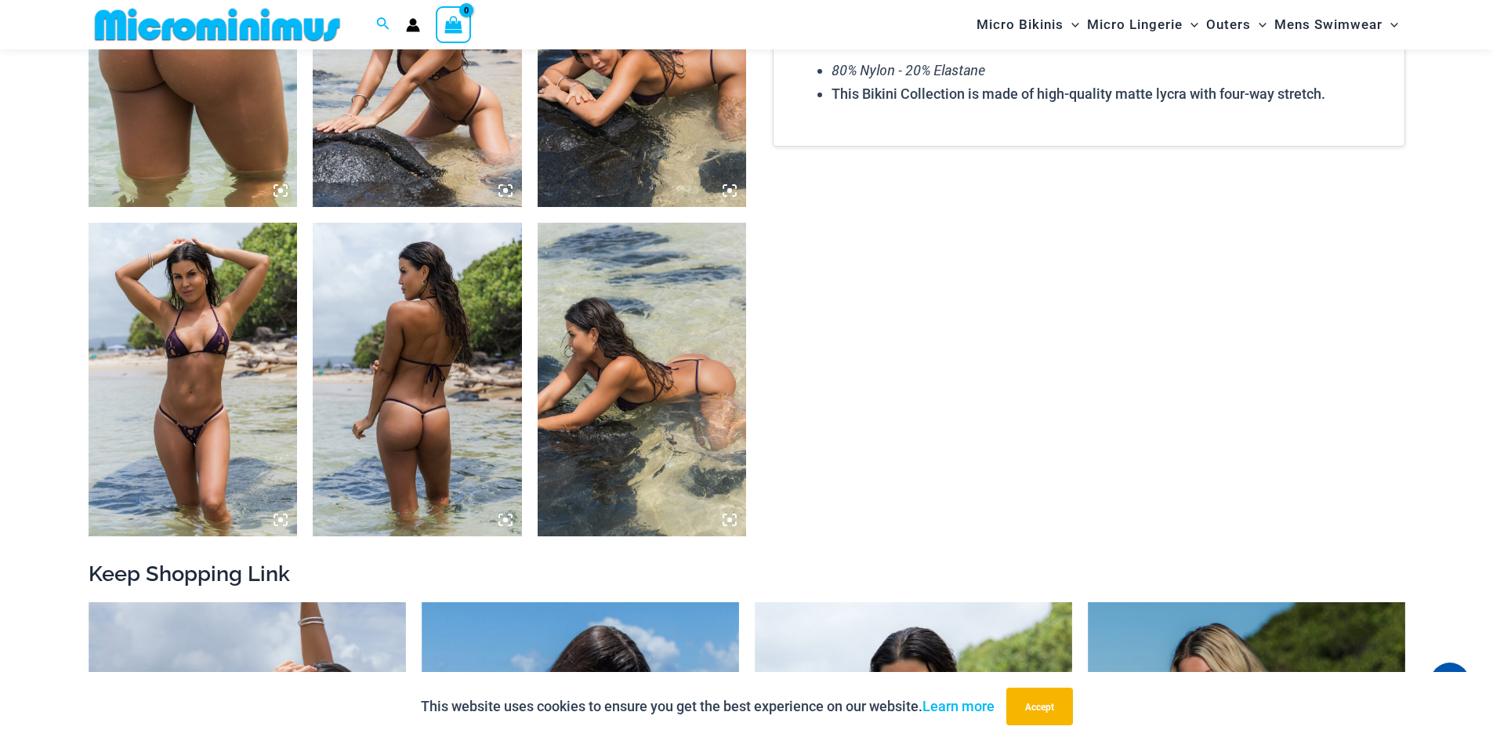
click at [190, 412] on img at bounding box center [193, 380] width 209 height 314
